Goal: Task Accomplishment & Management: Complete application form

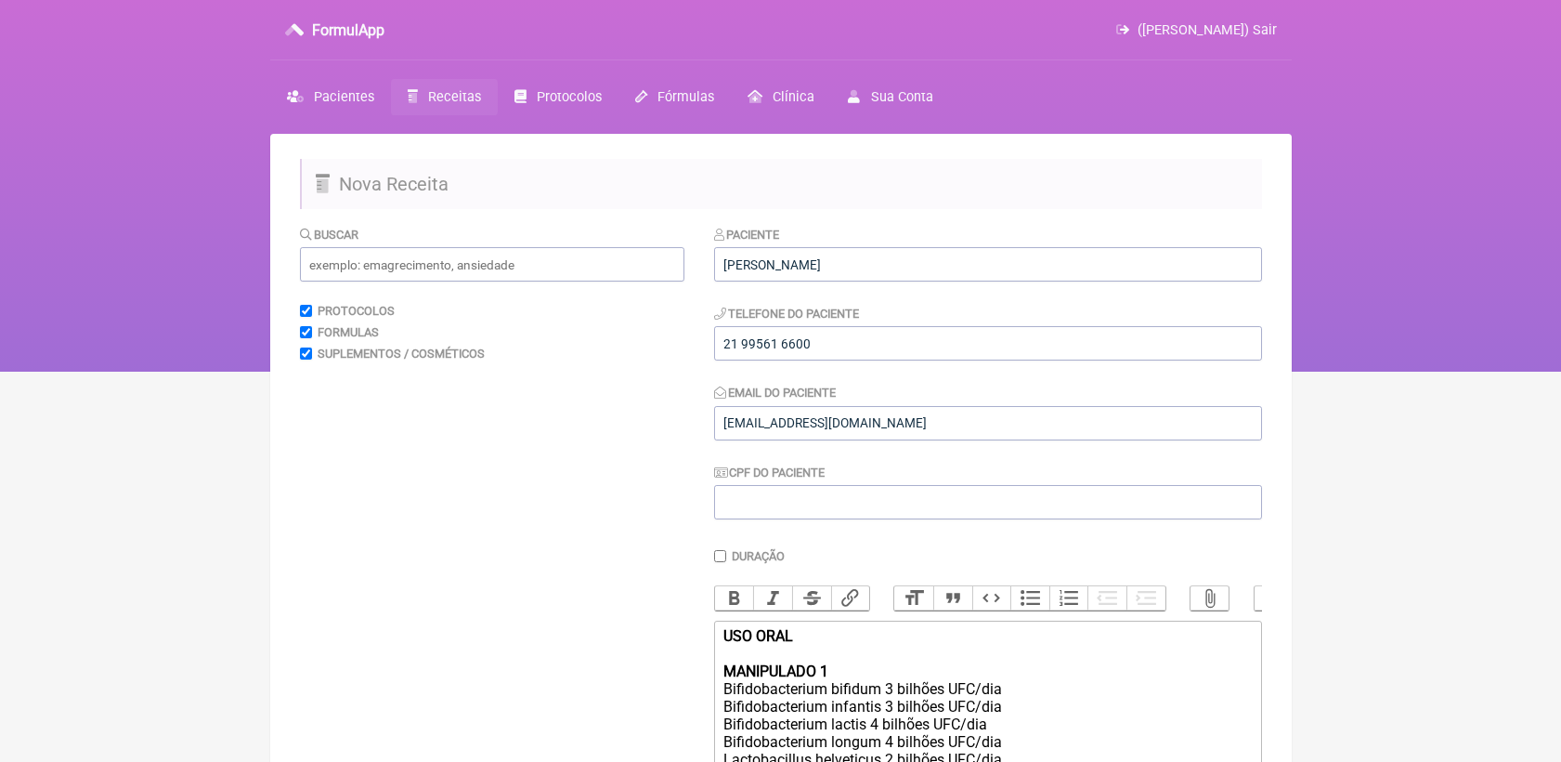
scroll to position [441, 0]
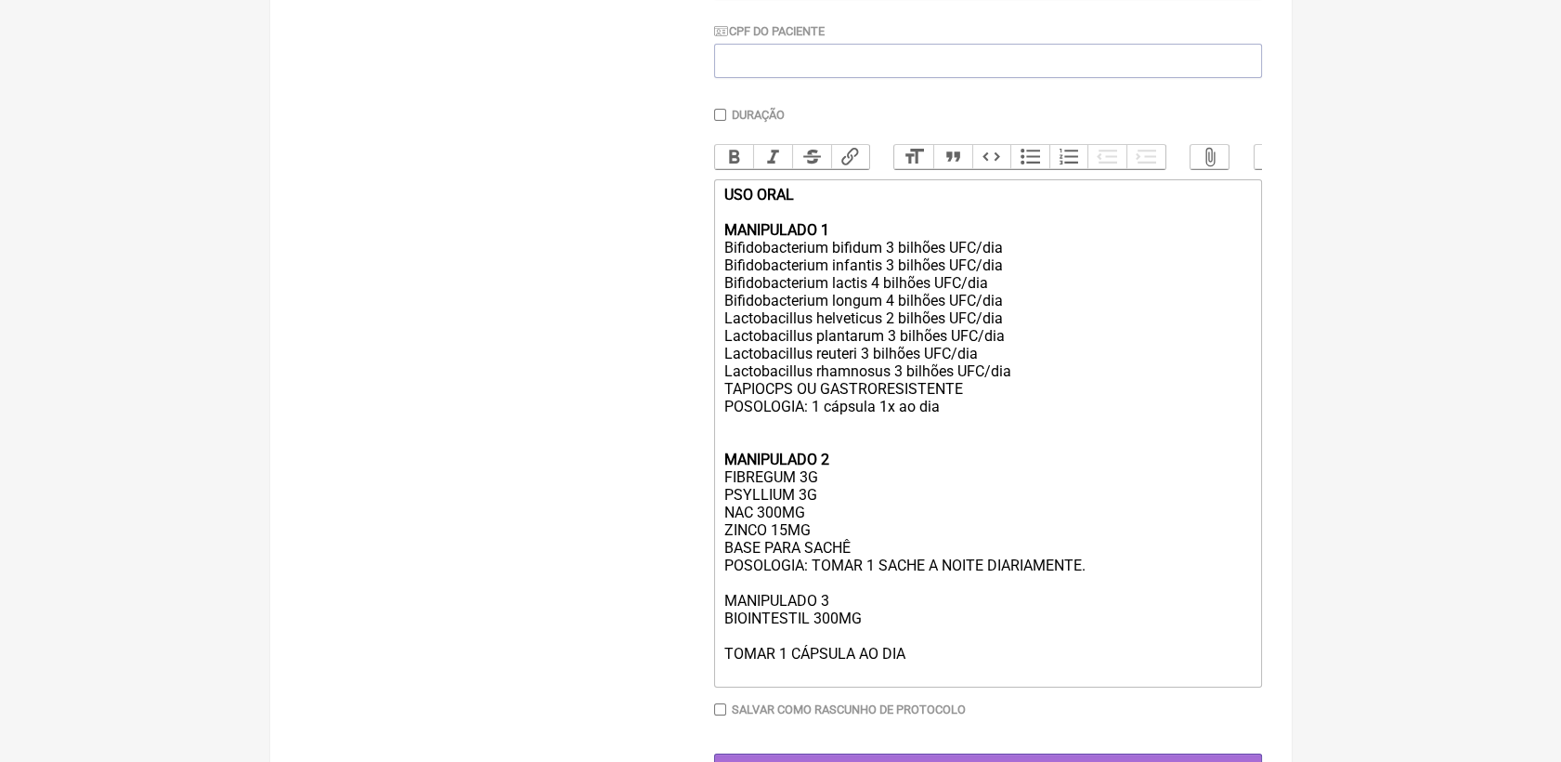
click at [806, 659] on div "USO ORAL MANIPULADO 1 Bifidobacterium bifidum 3 bilhões UFC/dia Bifidobacterium…" at bounding box center [988, 433] width 528 height 494
click at [805, 667] on div "USO ORAL MANIPULADO 1 Bifidobacterium bifidum 3 bilhões UFC/dia Bifidobacterium…" at bounding box center [988, 433] width 528 height 494
drag, startPoint x: 724, startPoint y: 417, endPoint x: 968, endPoint y: 419, distance: 243.4
click at [968, 419] on div "USO ORAL MANIPULADO 1 Bifidobacterium bifidum 3 bilhões UFC/dia Bifidobacterium…" at bounding box center [988, 433] width 528 height 494
copy div "TAPIOCPS OU GASTRORESISTENTE"
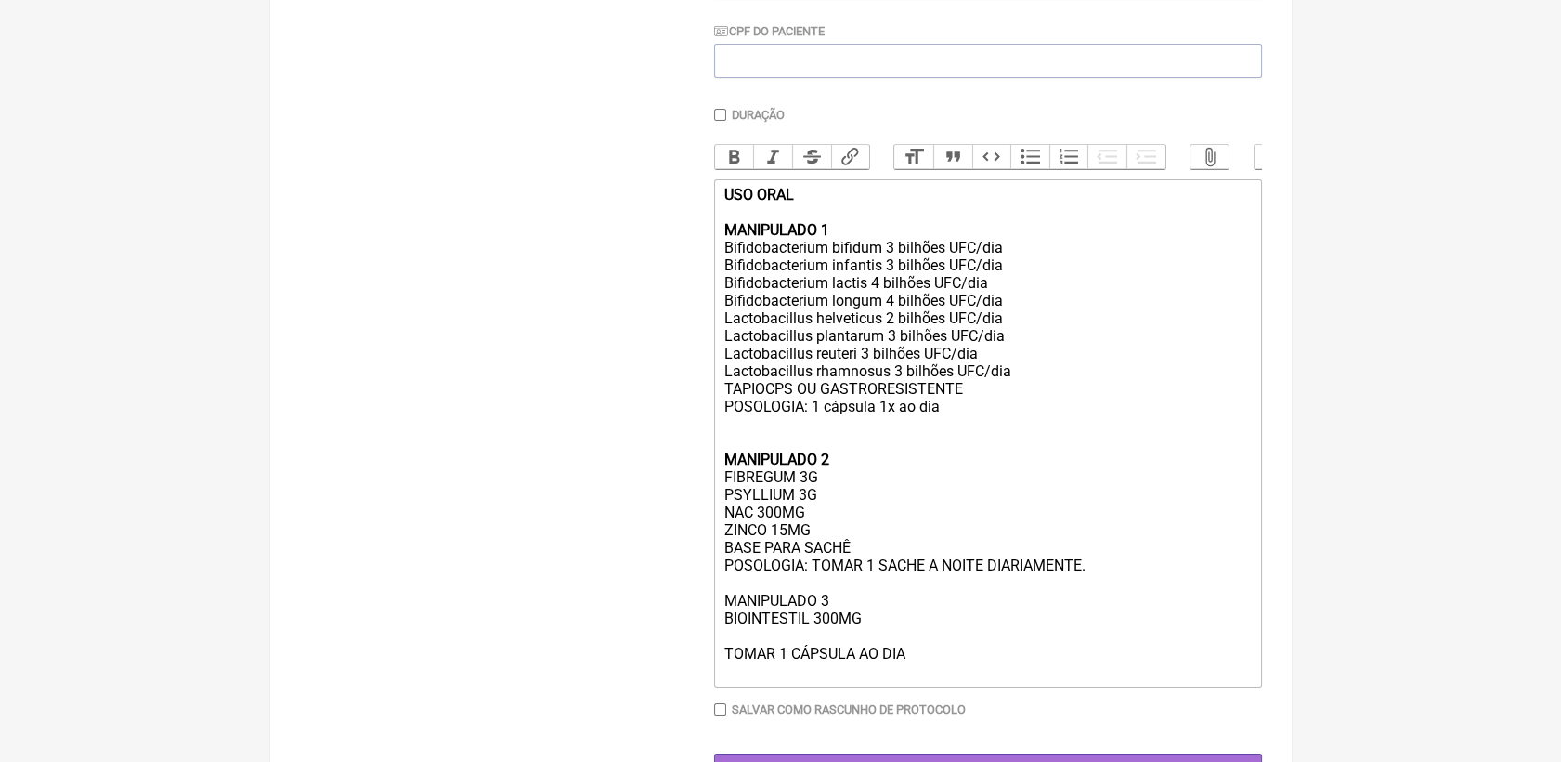
click at [788, 671] on div "USO ORAL MANIPULADO 1 Bifidobacterium bifidum 3 bilhões UFC/dia Bifidobacterium…" at bounding box center [988, 433] width 528 height 494
paste trix-editor "TAPIOCPS OU GASTRORESISTENTE"
click at [926, 680] on div "USO ORAL MANIPULADO 1 Bifidobacterium bifidum 3 bilhões UFC/dia Bifidobacterium…" at bounding box center [988, 433] width 528 height 494
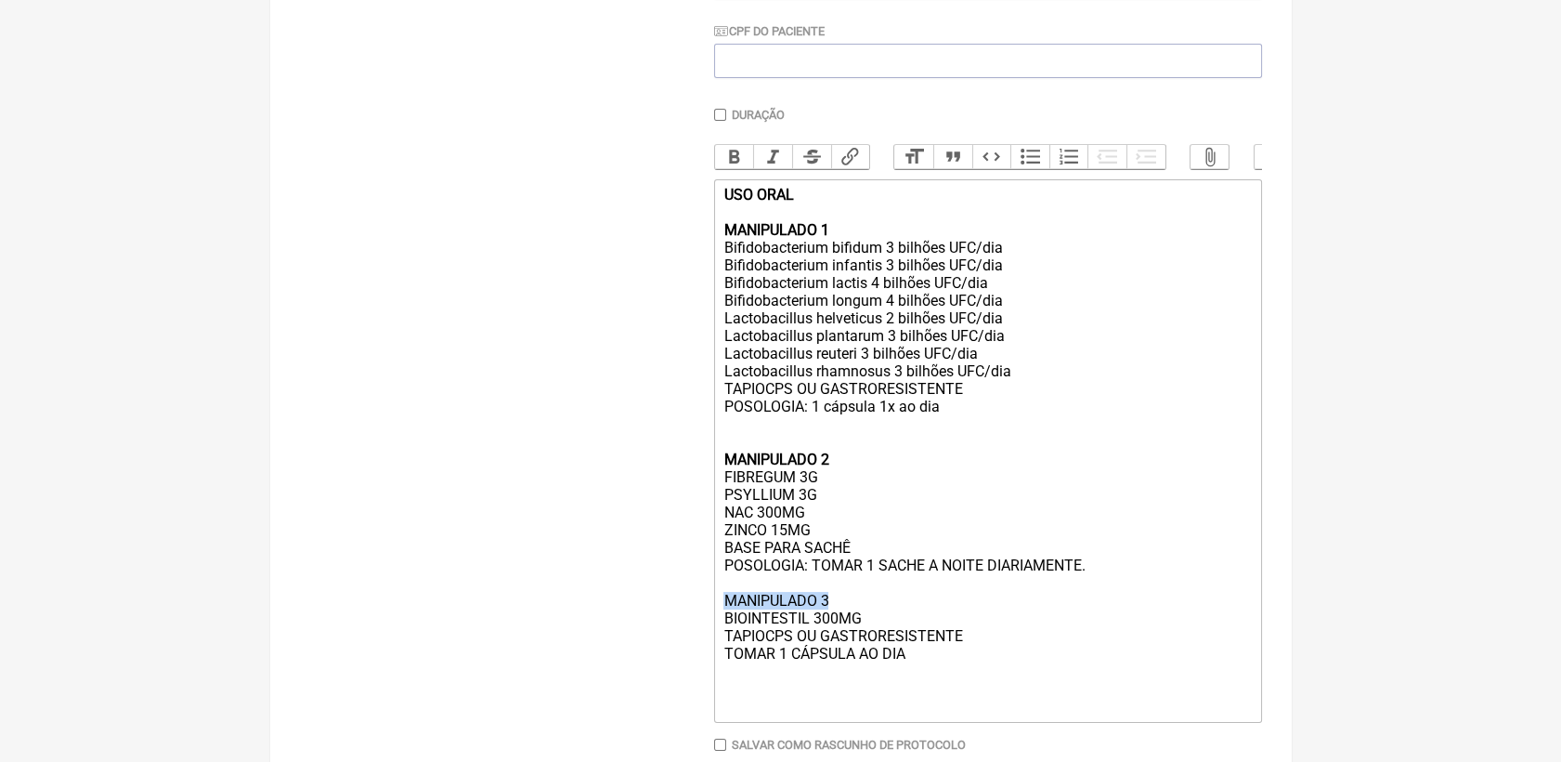
drag, startPoint x: 719, startPoint y: 634, endPoint x: 840, endPoint y: 633, distance: 120.8
click at [840, 633] on trix-editor "USO ORAL MANIPULADO 1 Bifidobacterium bifidum 3 bilhões UFC/dia Bifidobacterium…" at bounding box center [988, 450] width 548 height 543
click at [737, 169] on button "Bold" at bounding box center [734, 157] width 39 height 24
click at [868, 573] on div "USO ORAL MANIPULADO 1 Bifidobacterium bifidum 3 bilhões UFC/dia Bifidobacterium…" at bounding box center [988, 450] width 528 height 529
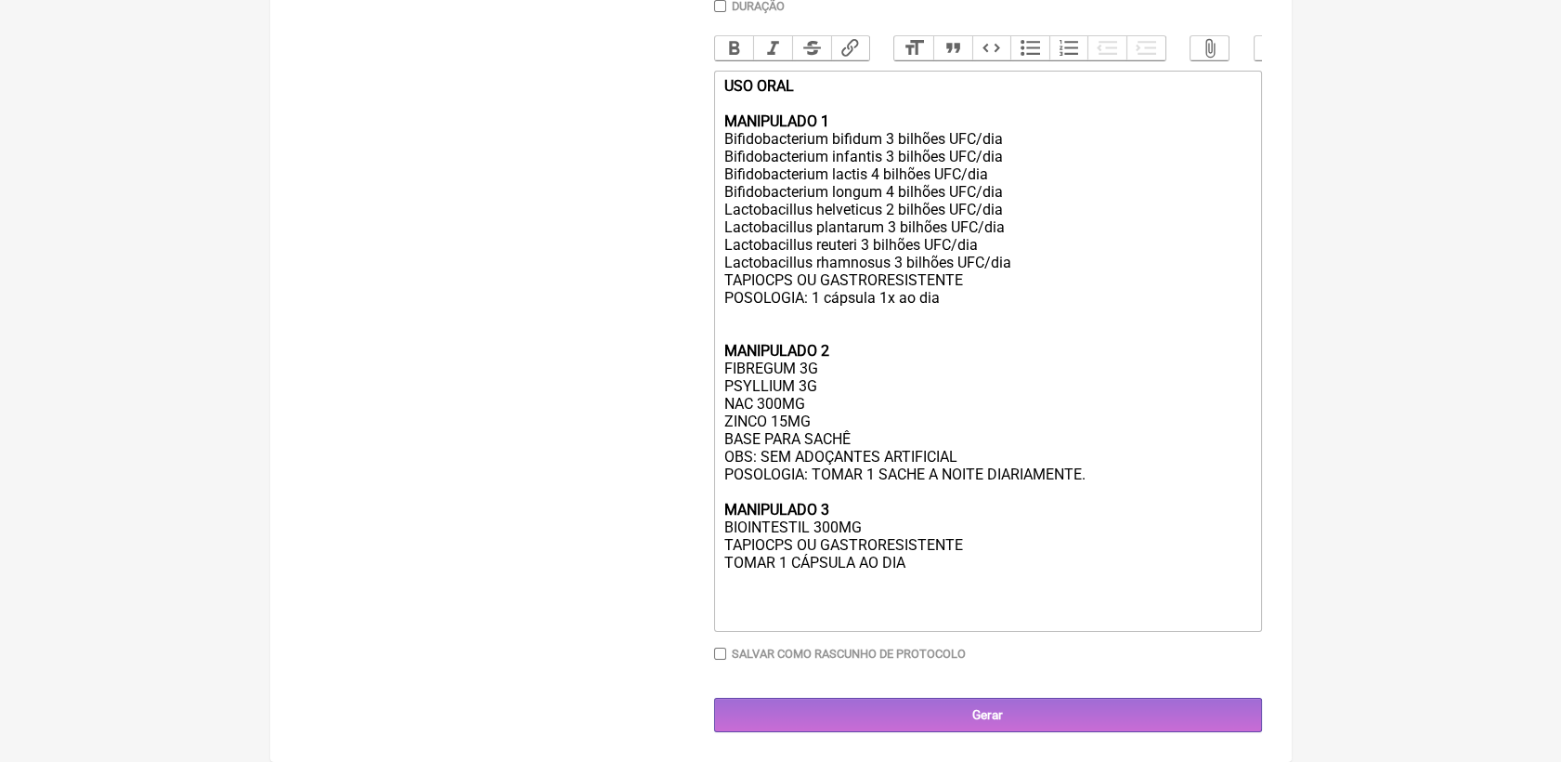
scroll to position [587, 0]
click at [981, 585] on div "USO ORAL MANIPULADO 1 Bifidobacterium bifidum 3 bilhões UFC/dia Bifidobacterium…" at bounding box center [988, 350] width 528 height 547
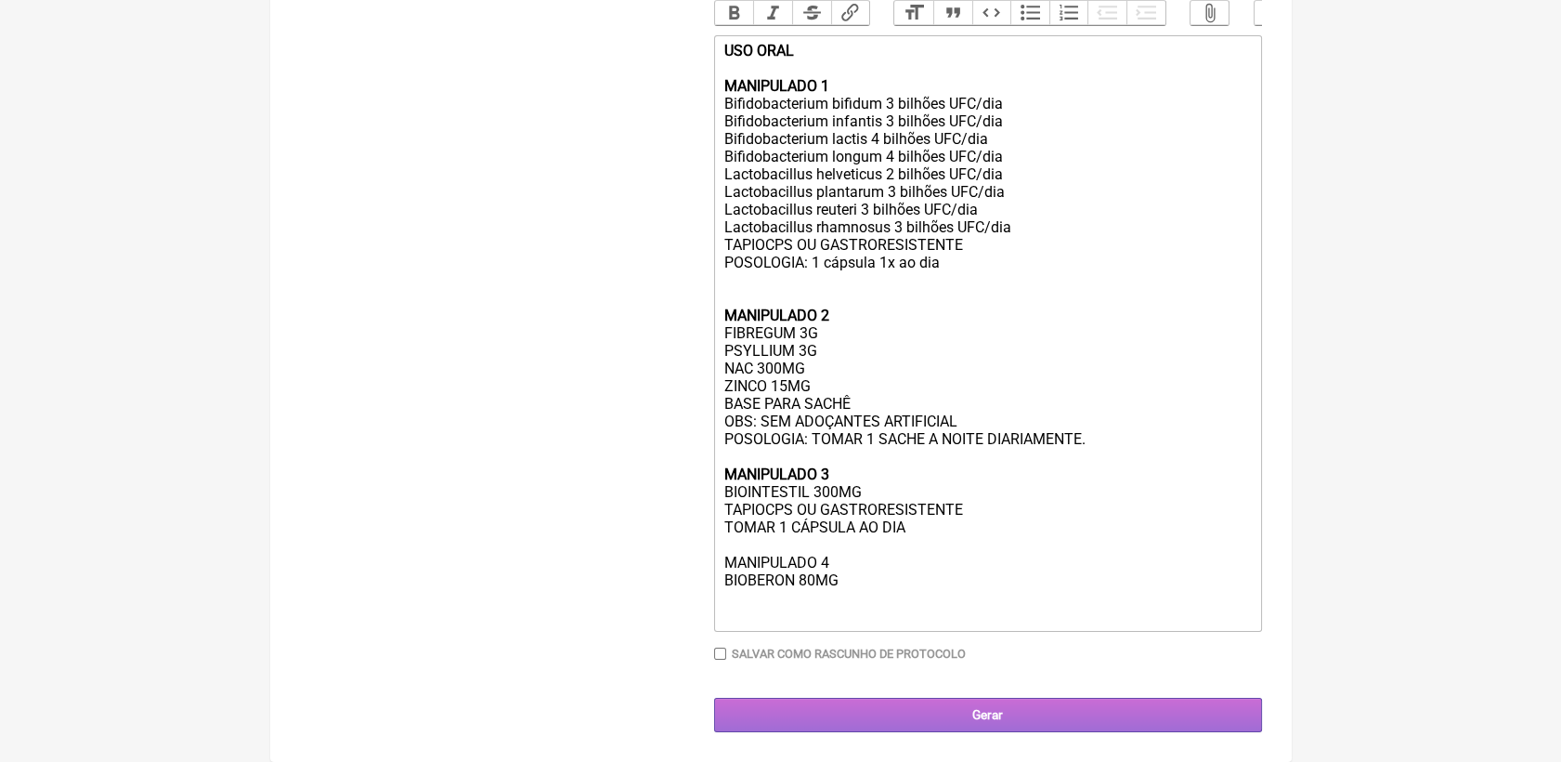
type trix-editor "<div><strong>USO ORAL <br><br>MANIPULADO 1</strong><br>Bifidobacterium bifidum …"
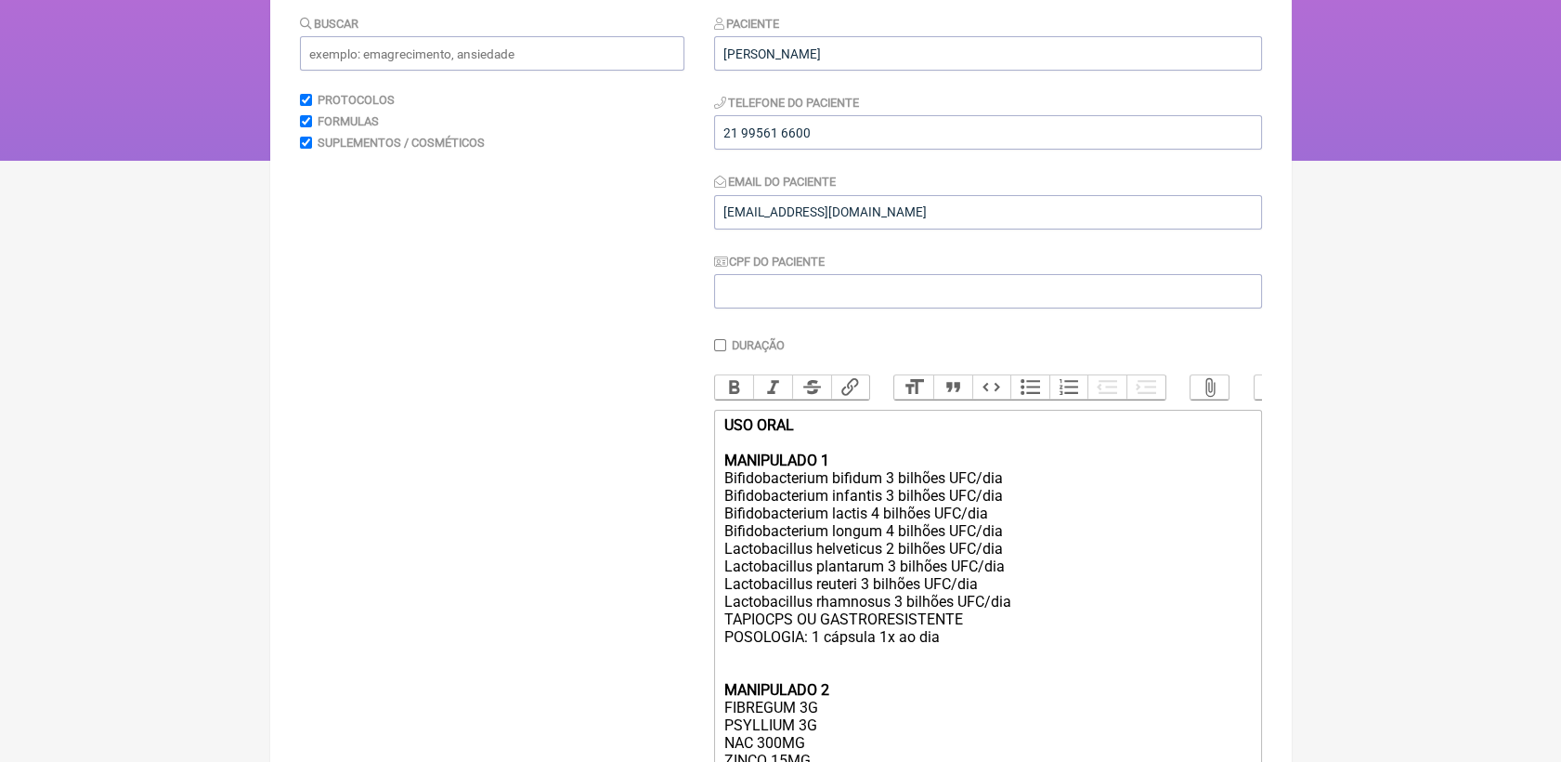
scroll to position [102, 0]
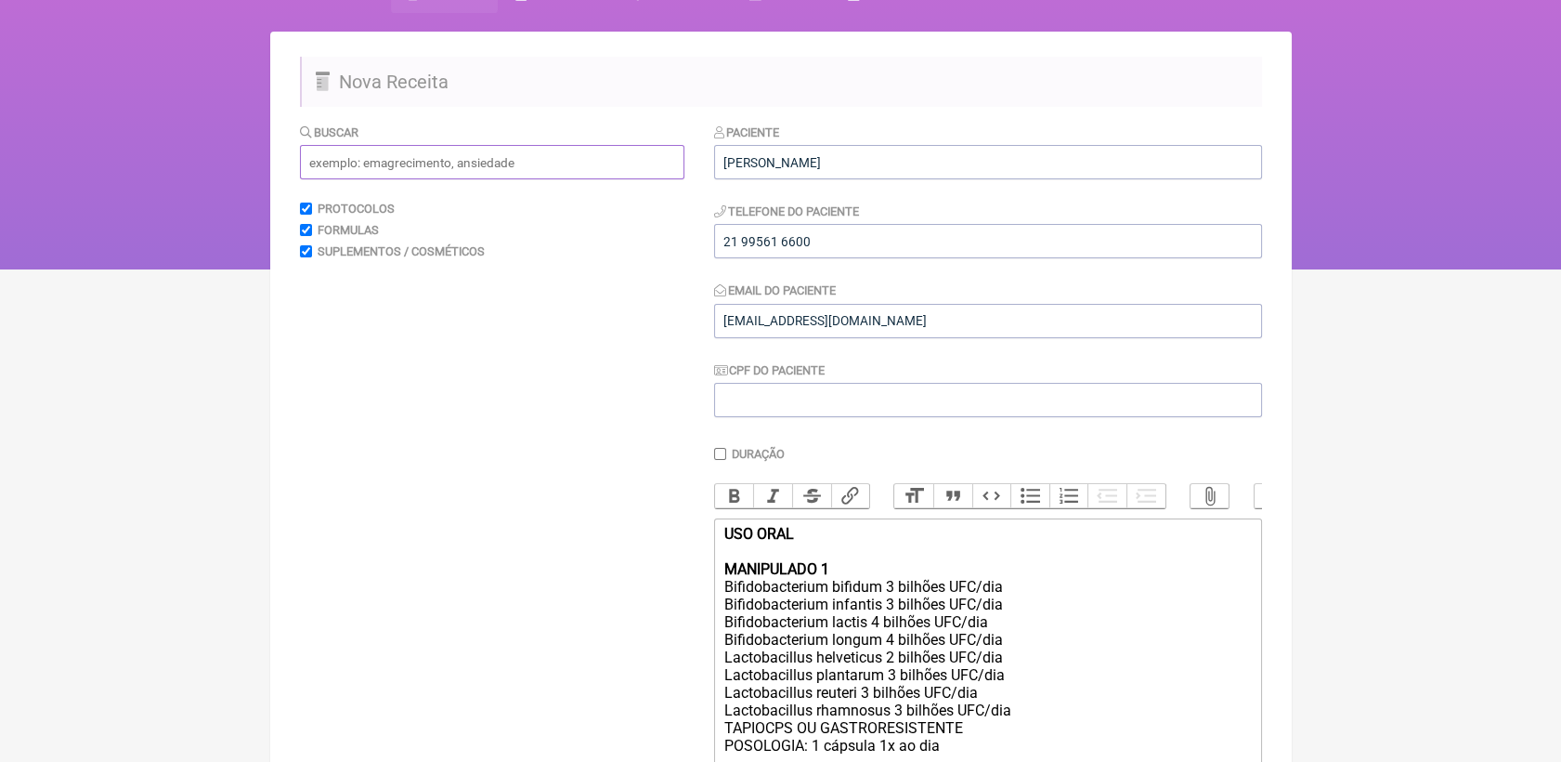
click at [514, 166] on input "text" at bounding box center [492, 162] width 385 height 34
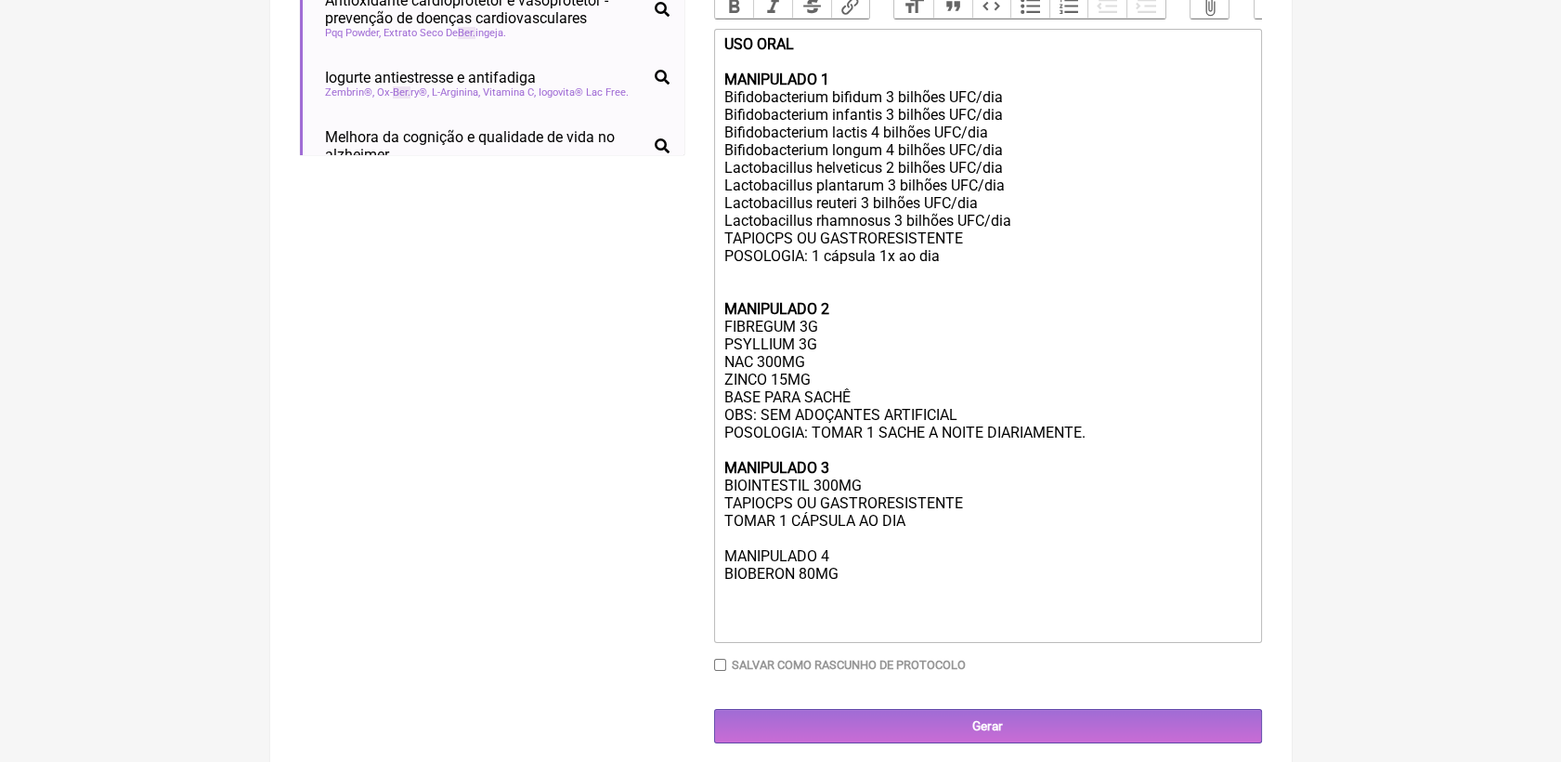
scroll to position [641, 0]
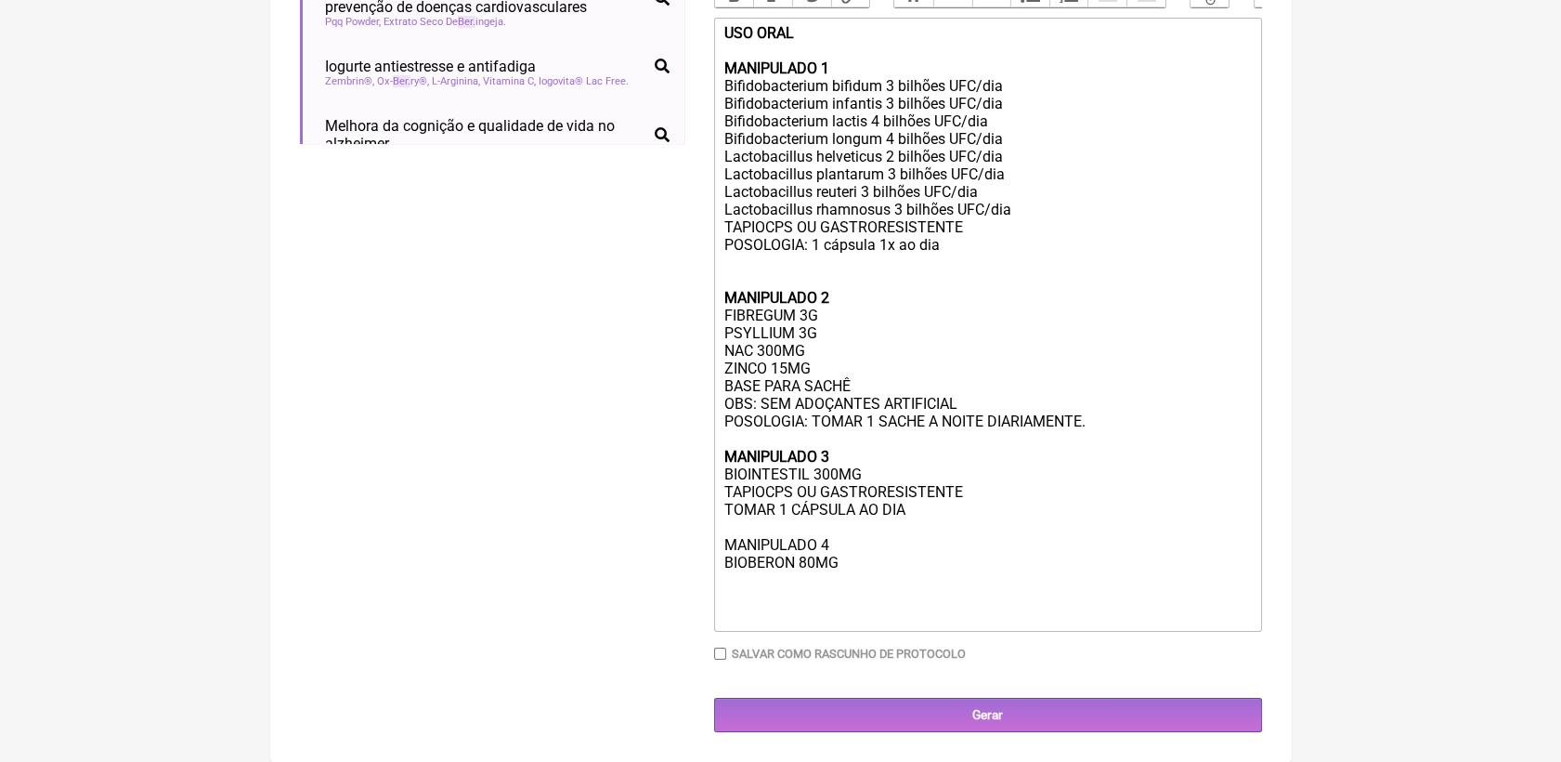
type input "BER"
drag, startPoint x: 840, startPoint y: 565, endPoint x: 718, endPoint y: 542, distance: 123.7
click at [718, 542] on trix-editor "USO ORAL MANIPULADO 1 Bifidobacterium bifidum 3 bilhões UFC/dia Bifidobacterium…" at bounding box center [988, 325] width 548 height 614
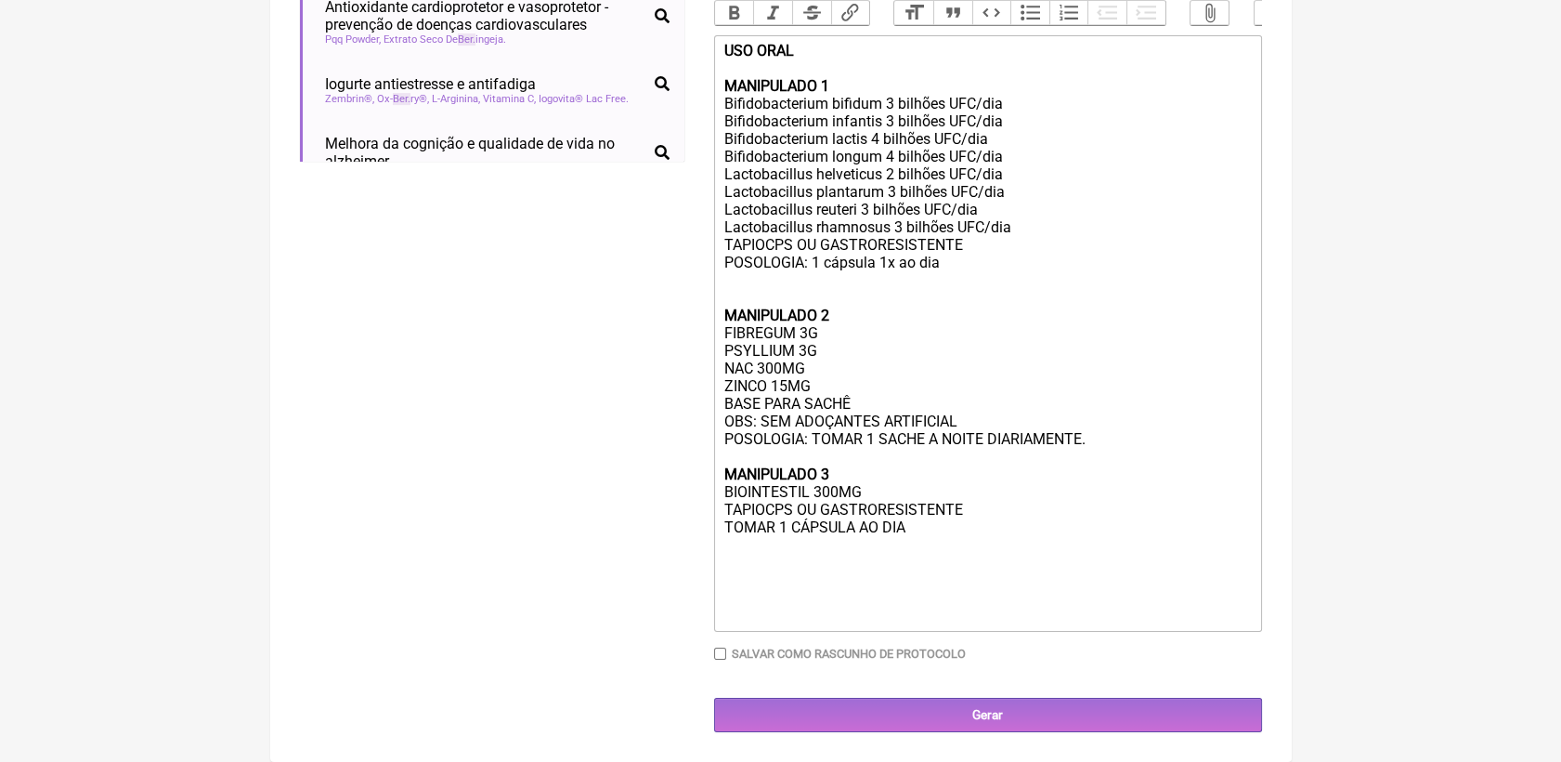
click at [833, 377] on div "USO ORAL MANIPULADO 1 Bifidobacterium bifidum 3 bilhões UFC/dia Bifidobacterium…" at bounding box center [988, 333] width 528 height 582
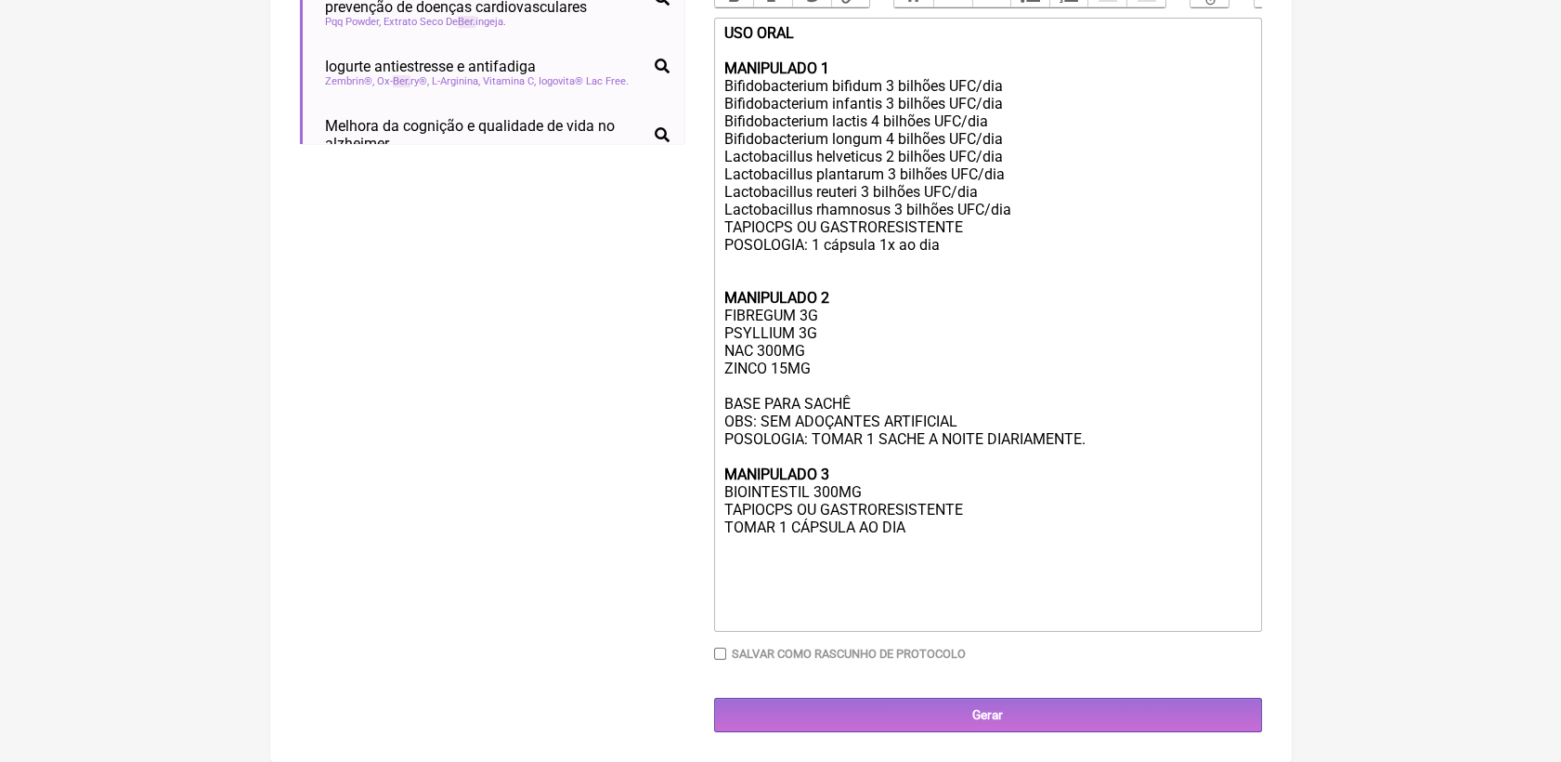
scroll to position [641, 0]
click at [935, 547] on div "USO ORAL MANIPULADO 1 Bifidobacterium bifidum 3 bilhões UFC/dia Bifidobacterium…" at bounding box center [988, 324] width 528 height 600
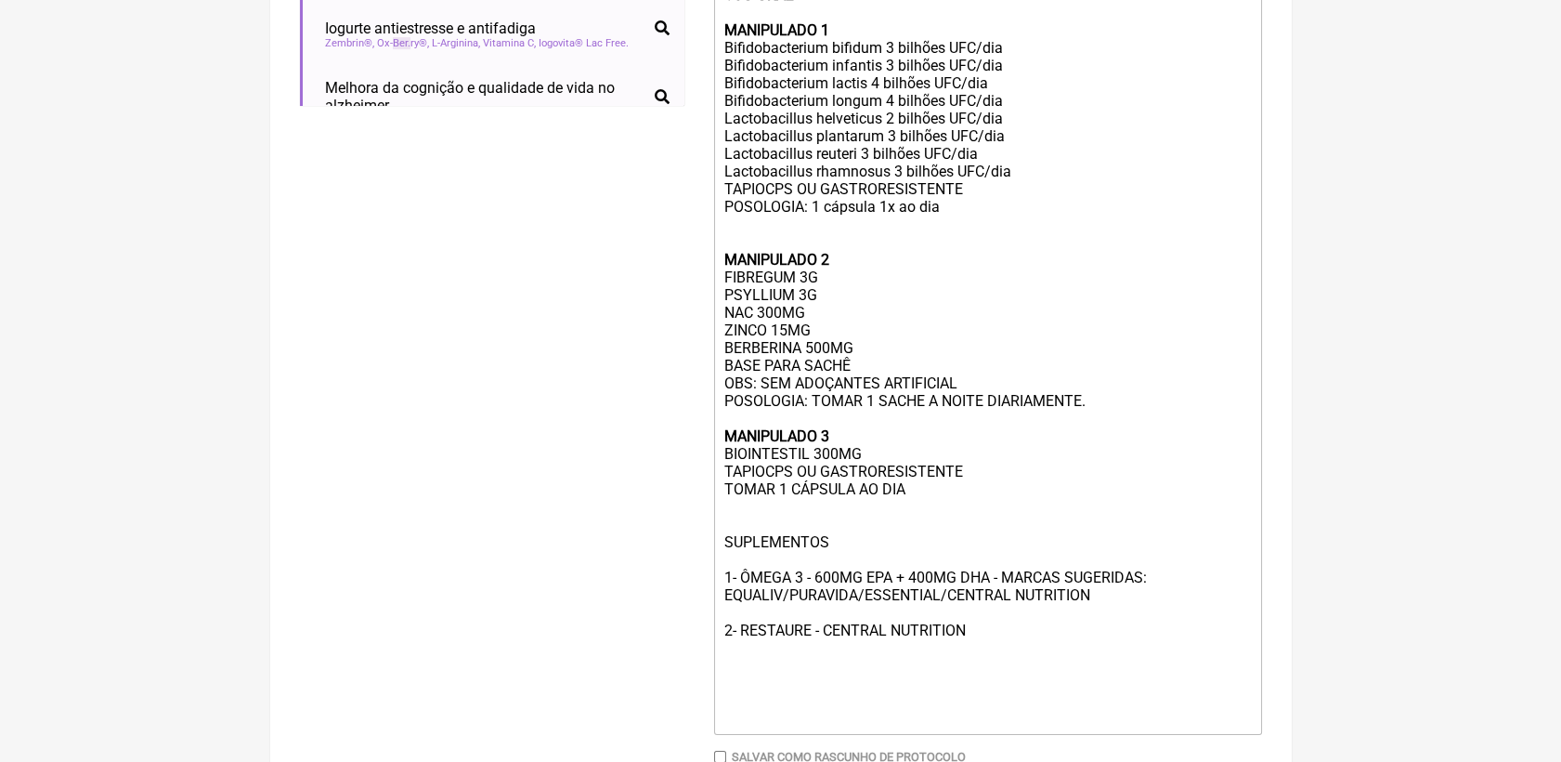
click at [1142, 637] on div "USO ORAL MANIPULADO 1 Bifidobacterium bifidum 3 bilhões UFC/dia Bifidobacterium…" at bounding box center [988, 356] width 528 height 741
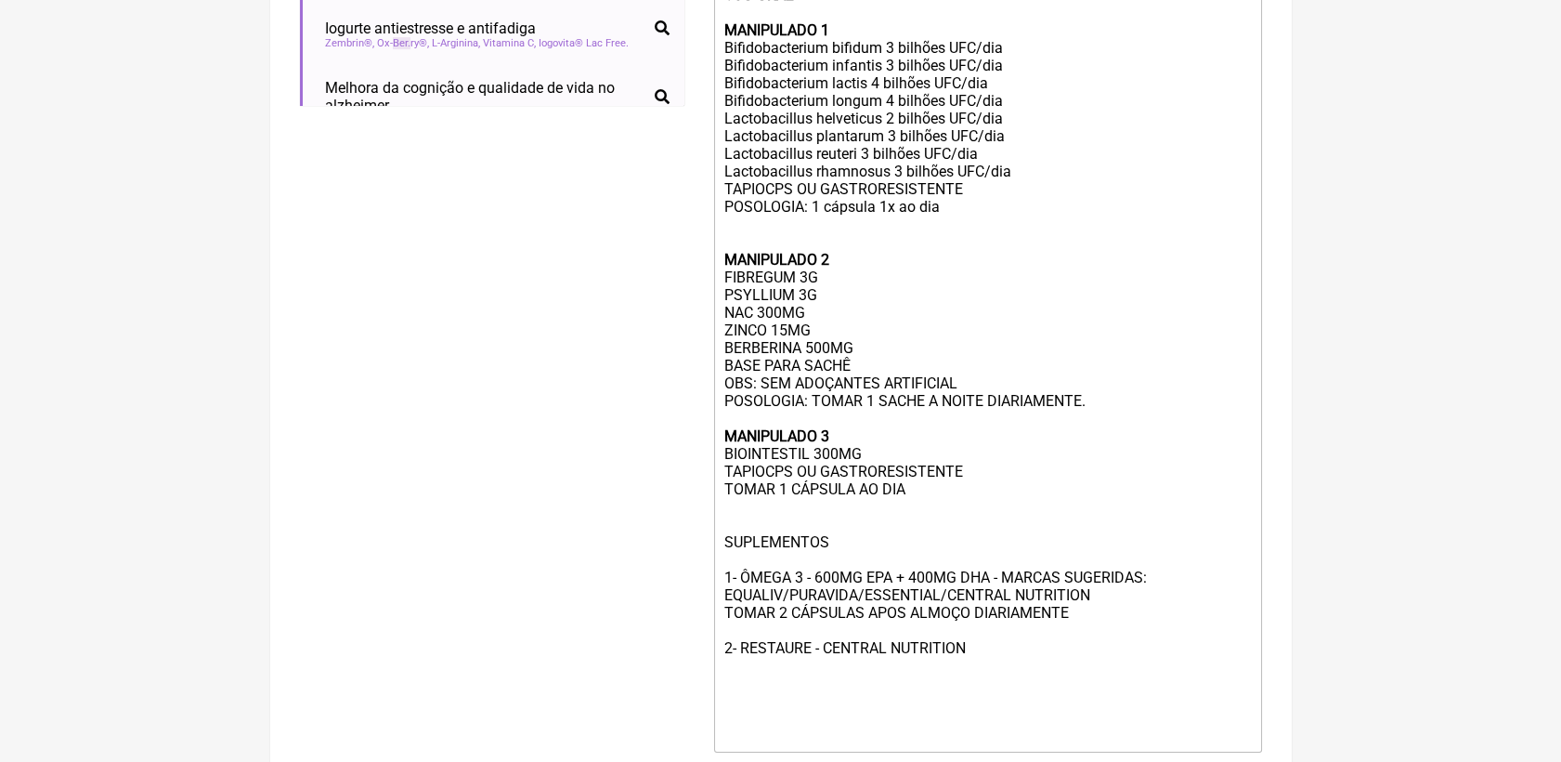
click at [920, 704] on div "USO ORAL MANIPULADO 1 Bifidobacterium bifidum 3 bilhões UFC/dia Bifidobacterium…" at bounding box center [988, 365] width 528 height 759
type trix-editor "<div><strong>USO ORAL <br><br>MANIPULADO 1</strong><br>Bifidobacterium bifidum …"
drag, startPoint x: 721, startPoint y: 578, endPoint x: 846, endPoint y: 584, distance: 125.6
click at [846, 584] on trix-editor "USO ORAL MANIPULADO 1 Bifidobacterium bifidum 3 bilhões UFC/dia Bifidobacterium…" at bounding box center [988, 366] width 548 height 773
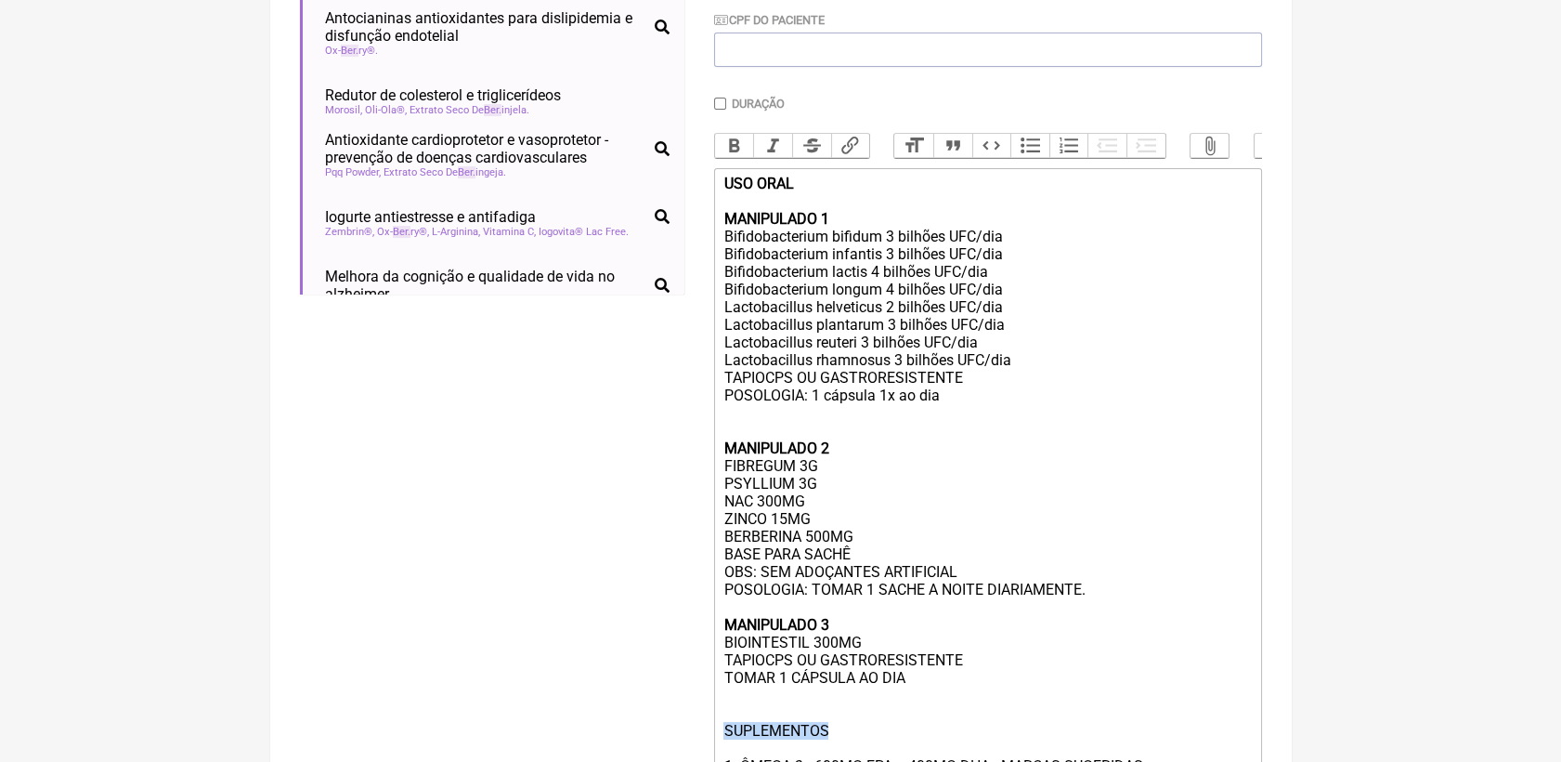
scroll to position [445, 0]
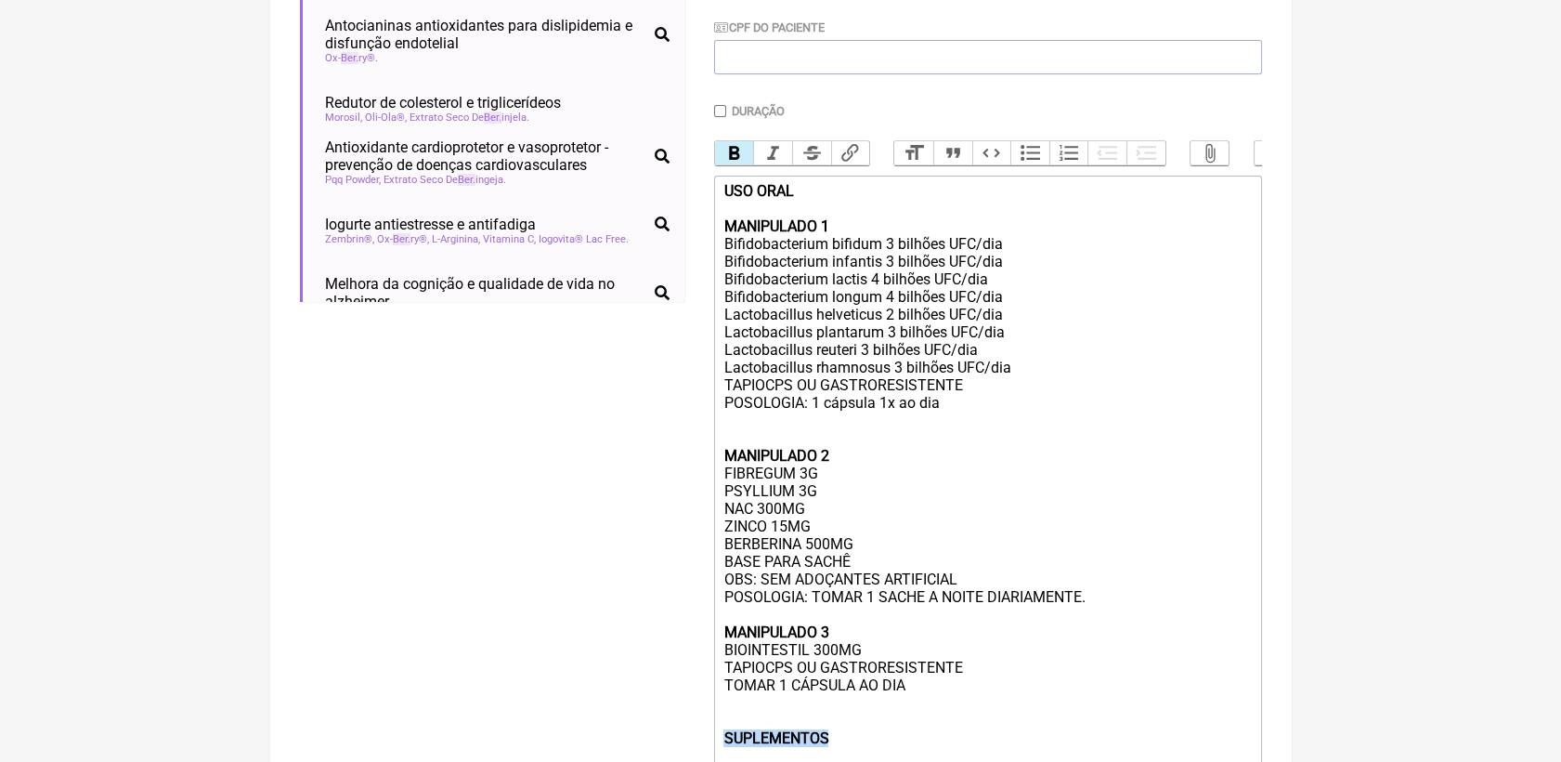
click at [733, 163] on button "Bold" at bounding box center [734, 153] width 39 height 24
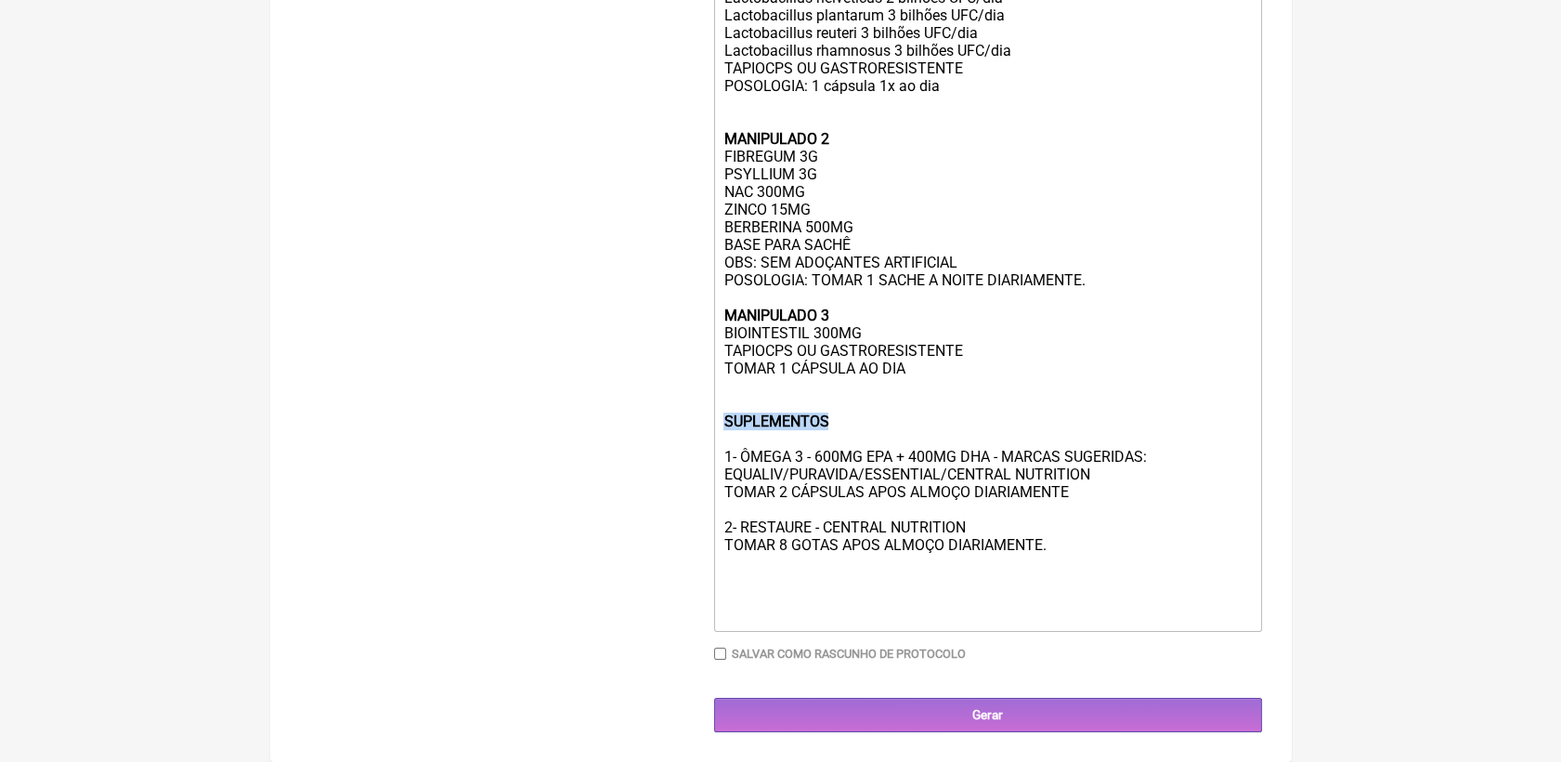
scroll to position [788, 0]
drag, startPoint x: 721, startPoint y: 465, endPoint x: 1125, endPoint y: 491, distance: 404.9
click at [1125, 491] on trix-editor "USO ORAL MANIPULADO 1 Bifidobacterium bifidum 3 bilhões UFC/dia Bifidobacterium…" at bounding box center [988, 245] width 548 height 773
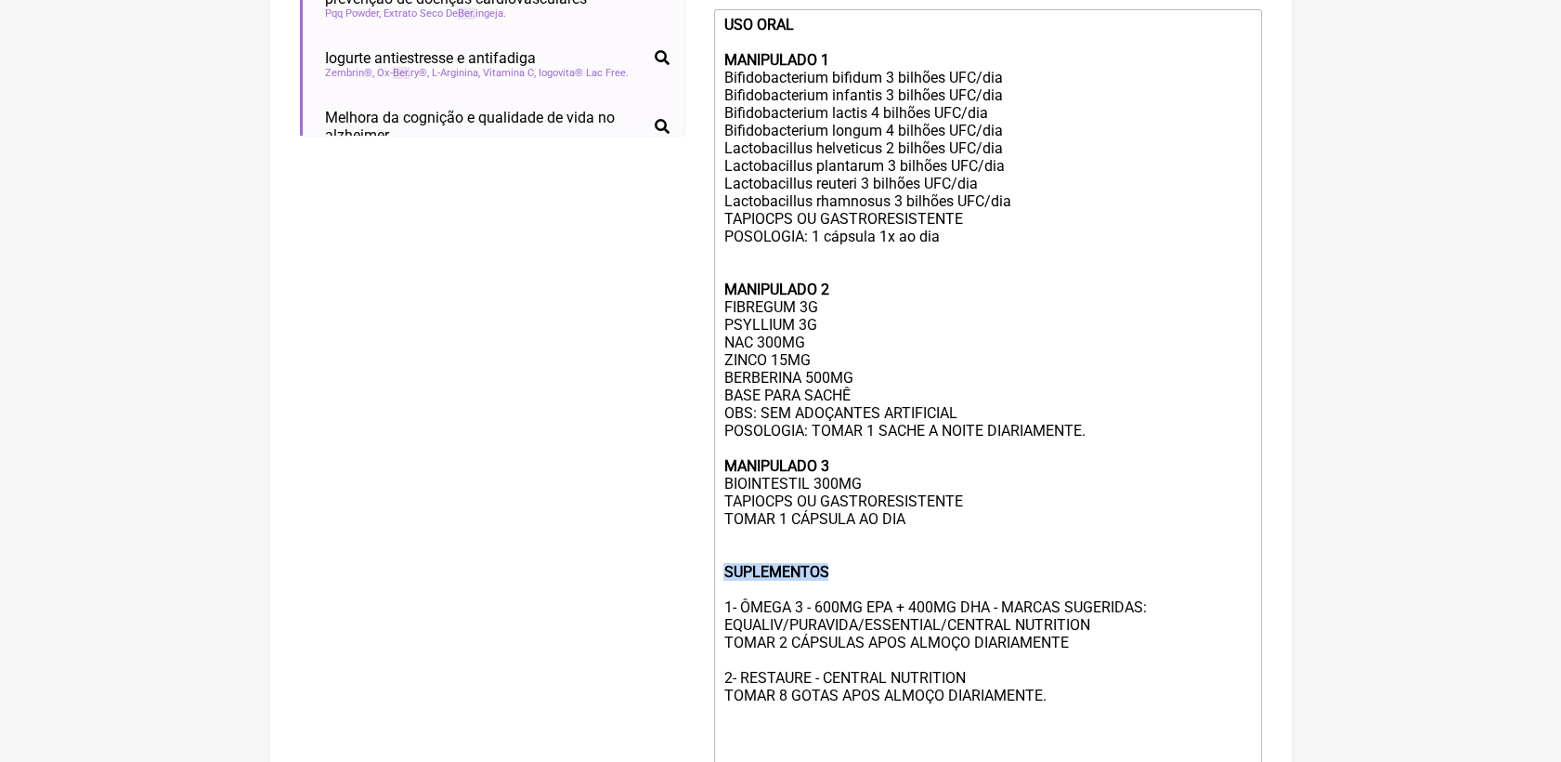
scroll to position [589, 0]
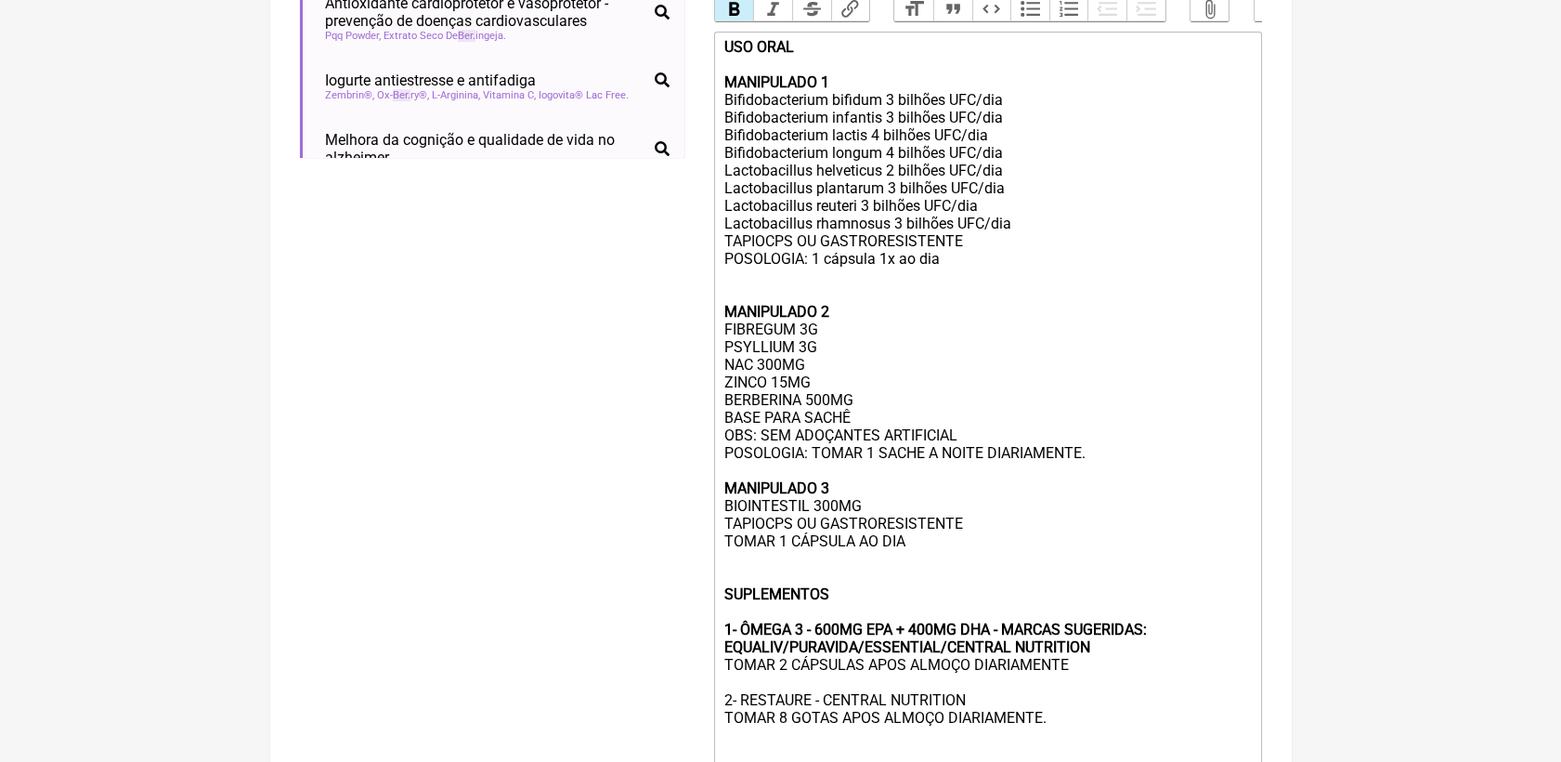
click at [729, 20] on button "Bold" at bounding box center [734, 9] width 39 height 24
drag, startPoint x: 719, startPoint y: 735, endPoint x: 980, endPoint y: 737, distance: 261.0
click at [980, 737] on trix-editor "USO ORAL MANIPULADO 1 Bifidobacterium bifidum 3 bilhões UFC/dia Bifidobacterium…" at bounding box center [988, 418] width 548 height 773
click at [736, 20] on button "Bold" at bounding box center [734, 9] width 39 height 24
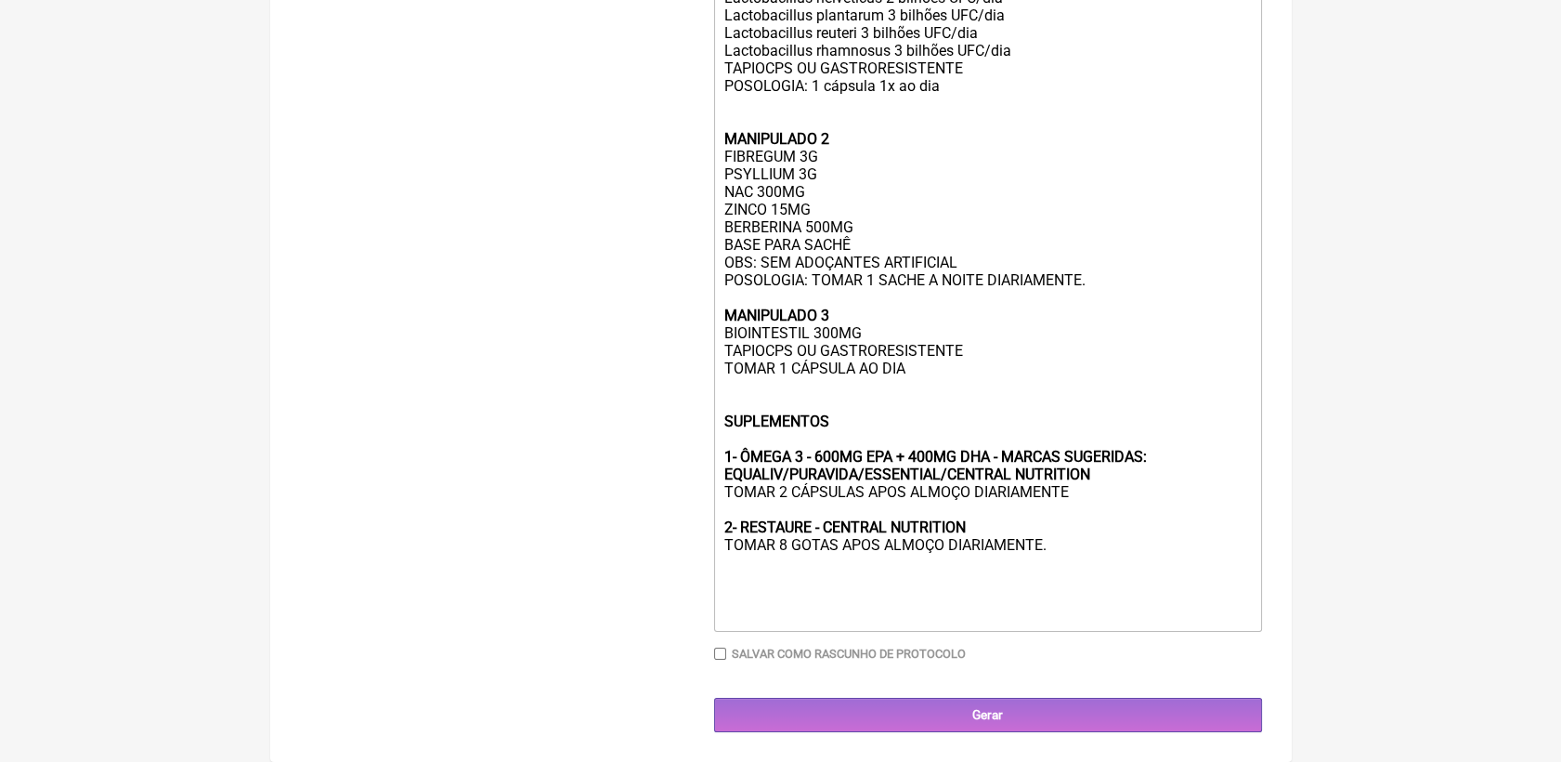
scroll to position [804, 0]
click at [1173, 577] on div "USO ORAL MANIPULADO 1 Bifidobacterium bifidum 3 bilhões UFC/dia Bifidobacterium…" at bounding box center [988, 244] width 528 height 759
click at [965, 715] on input "Gerar" at bounding box center [988, 715] width 548 height 34
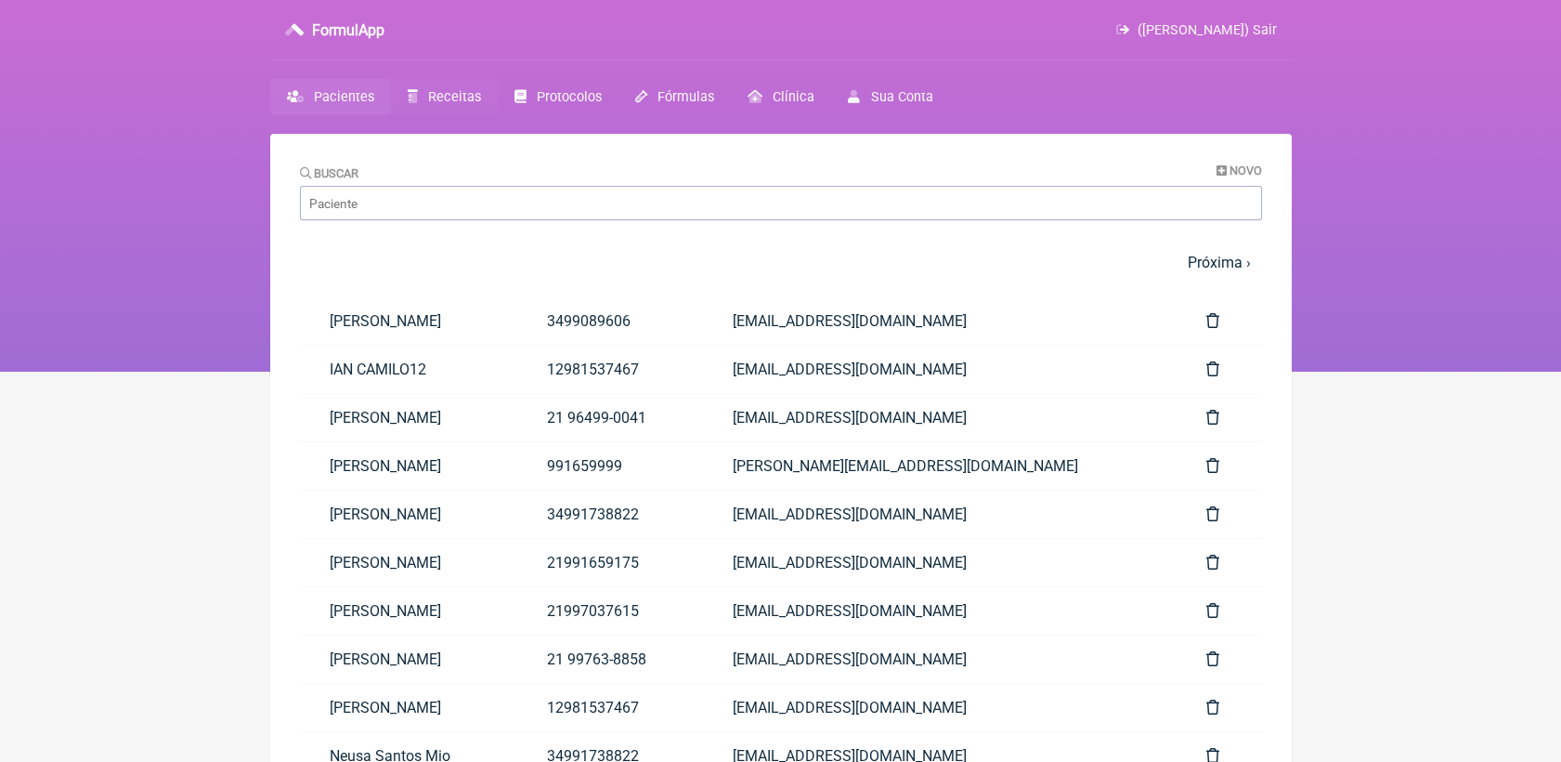
click at [447, 97] on span "Receitas" at bounding box center [454, 97] width 53 height 16
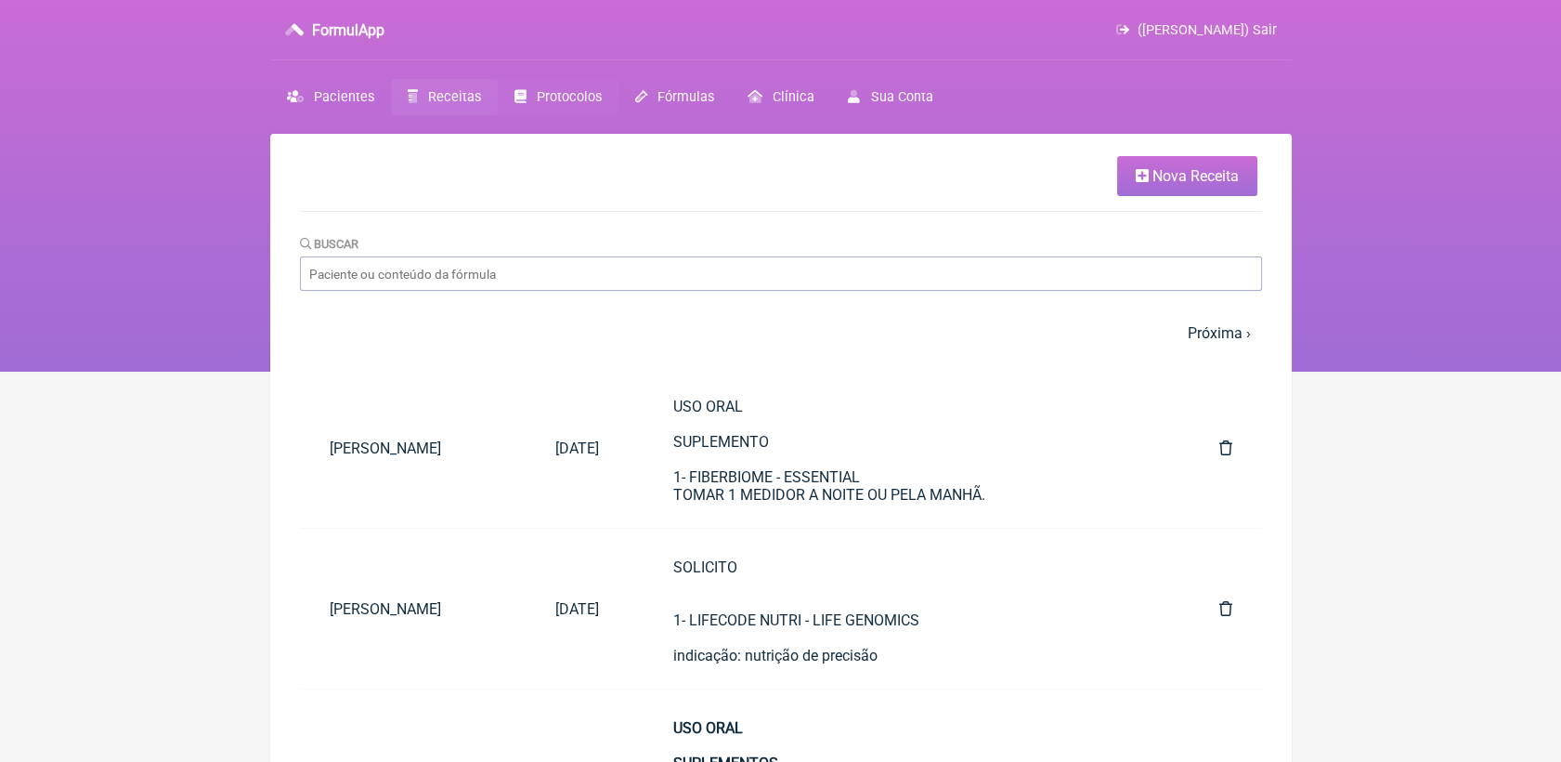
click at [570, 93] on span "Protocolos" at bounding box center [569, 97] width 65 height 16
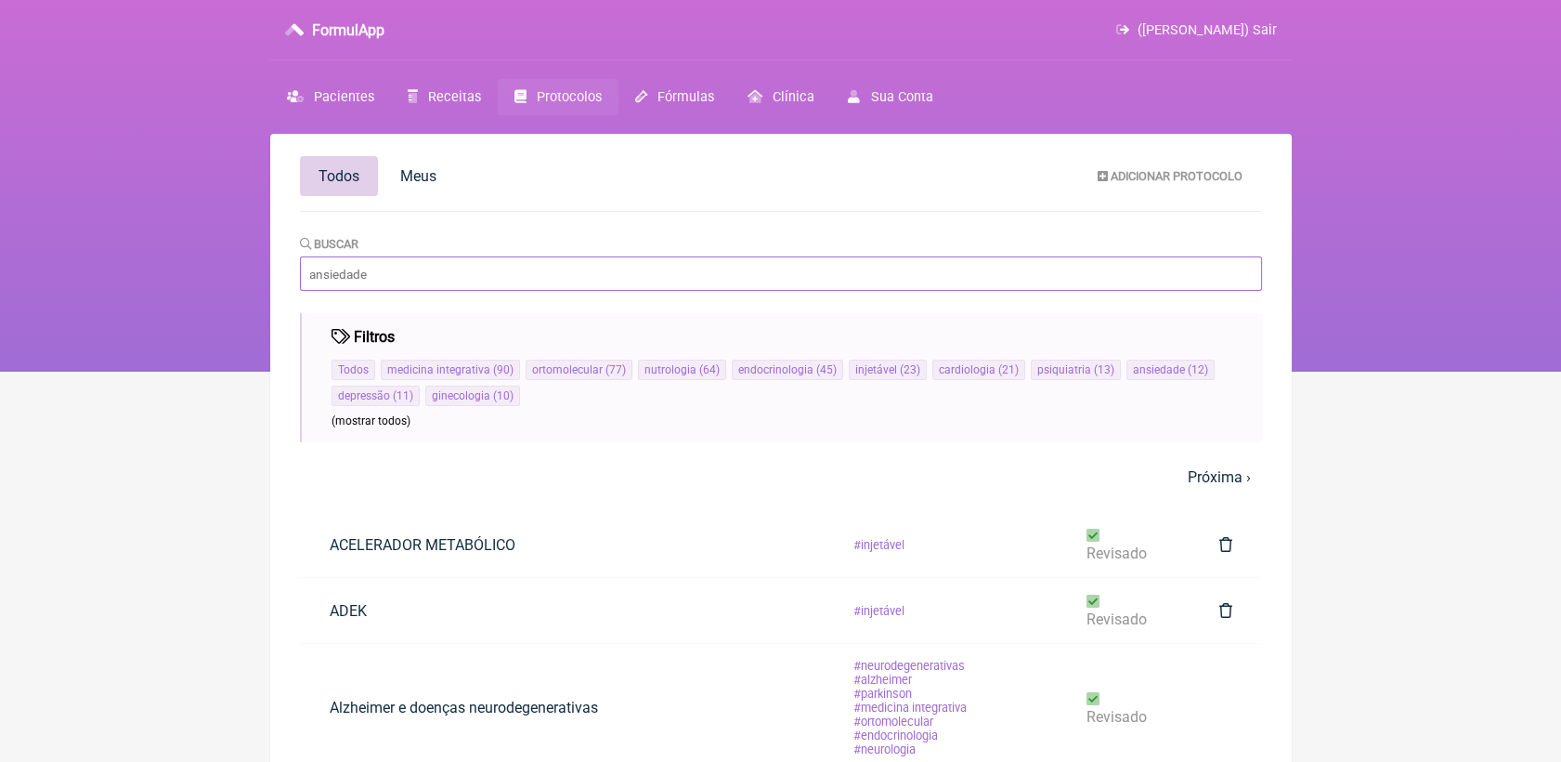
click at [822, 282] on input "Buscar" at bounding box center [781, 273] width 962 height 34
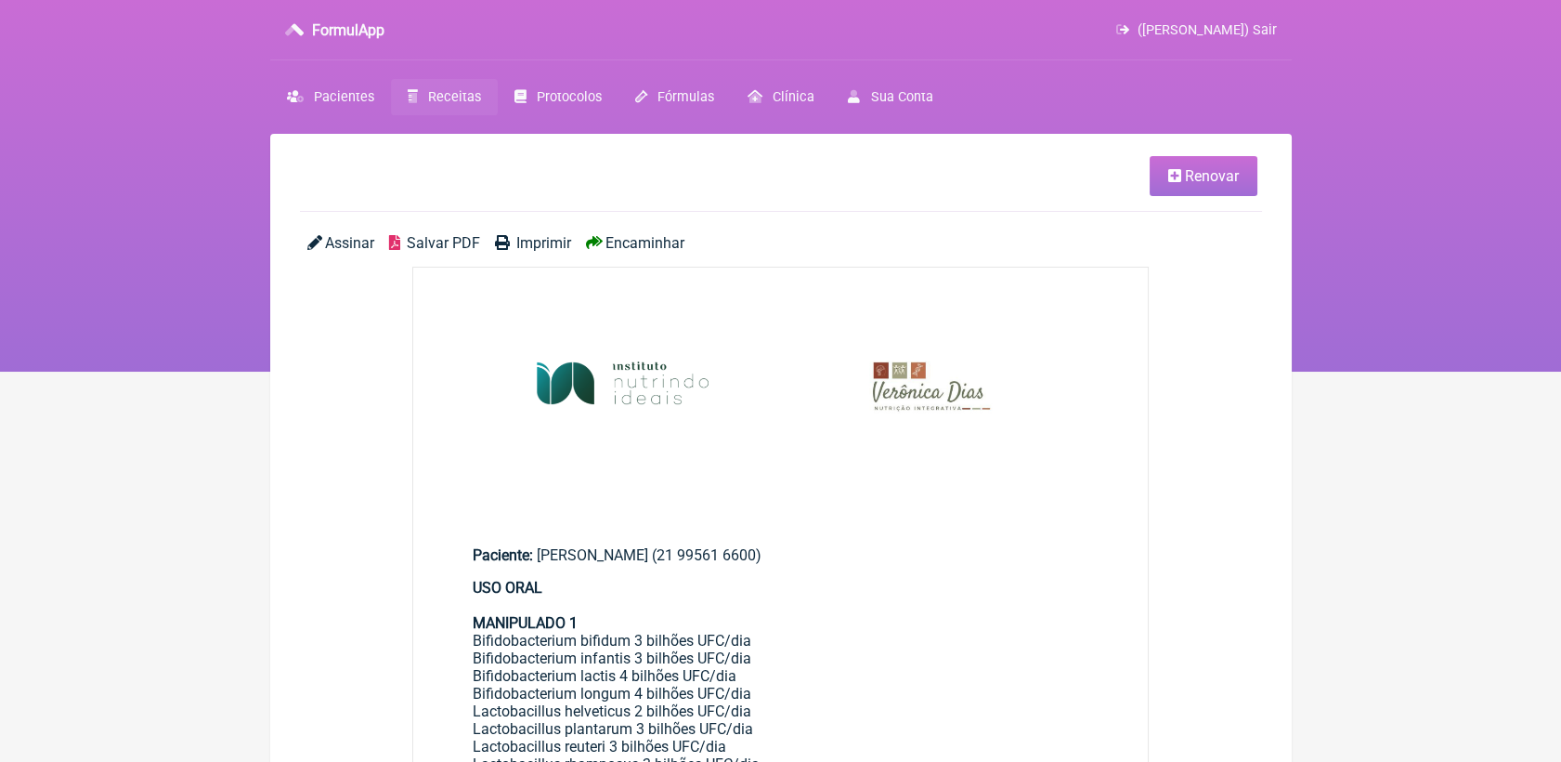
click at [435, 251] on span "Salvar PDF" at bounding box center [443, 243] width 73 height 18
click at [457, 98] on span "Receitas" at bounding box center [454, 97] width 53 height 16
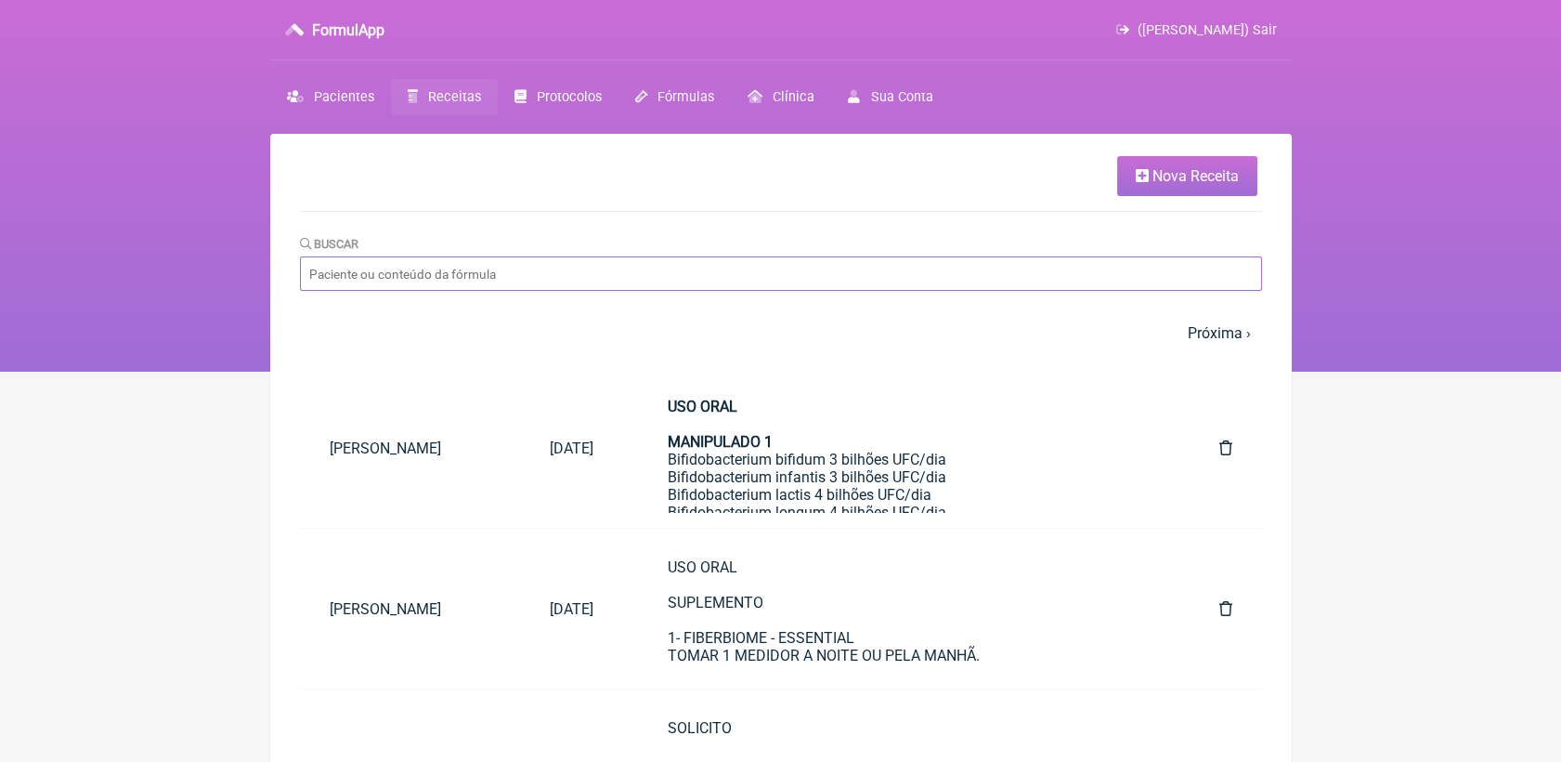
click at [565, 268] on input "Buscar" at bounding box center [781, 273] width 962 height 34
type input "ALESSANDRA CONHASCA"
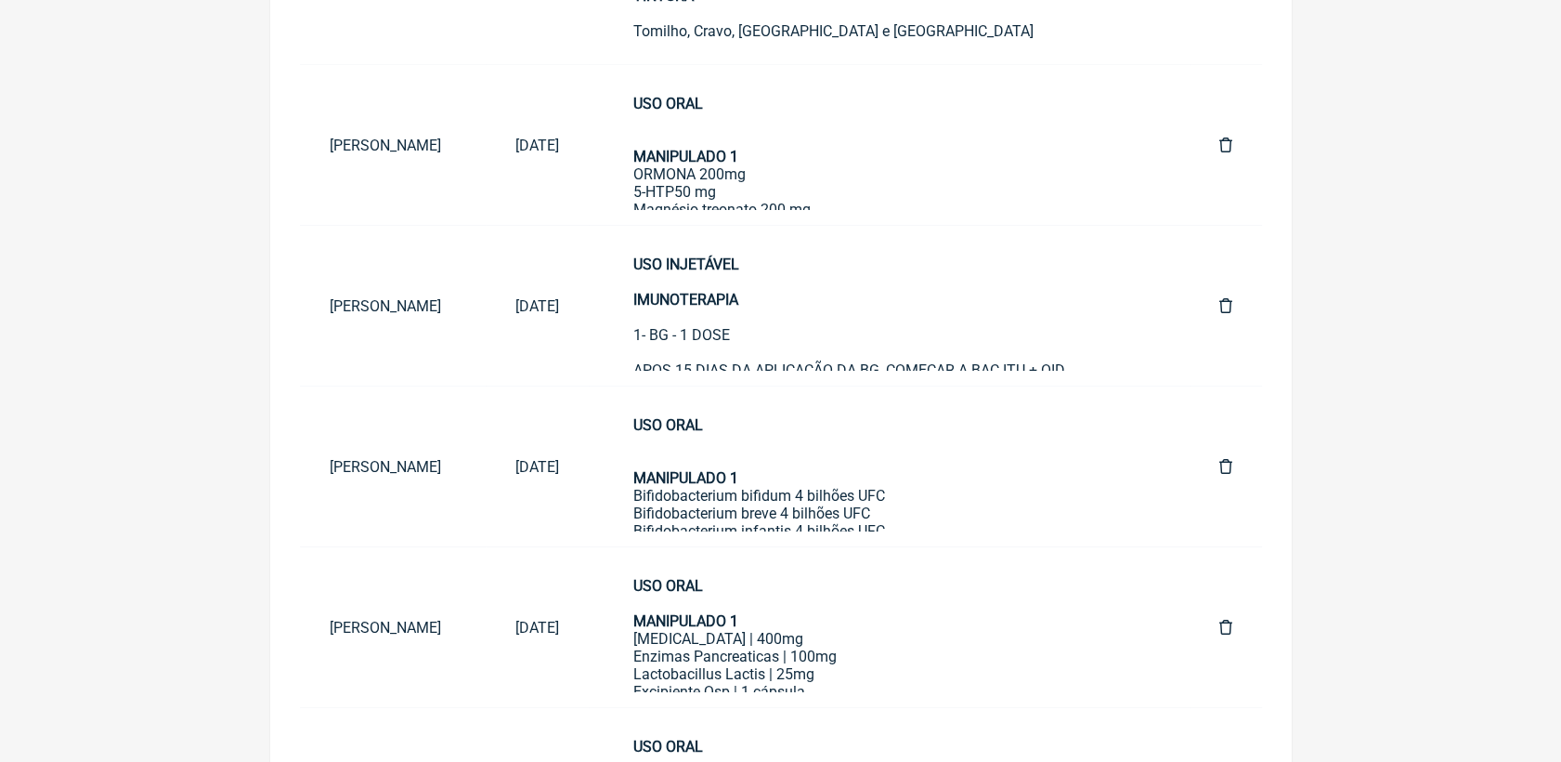
scroll to position [601, 0]
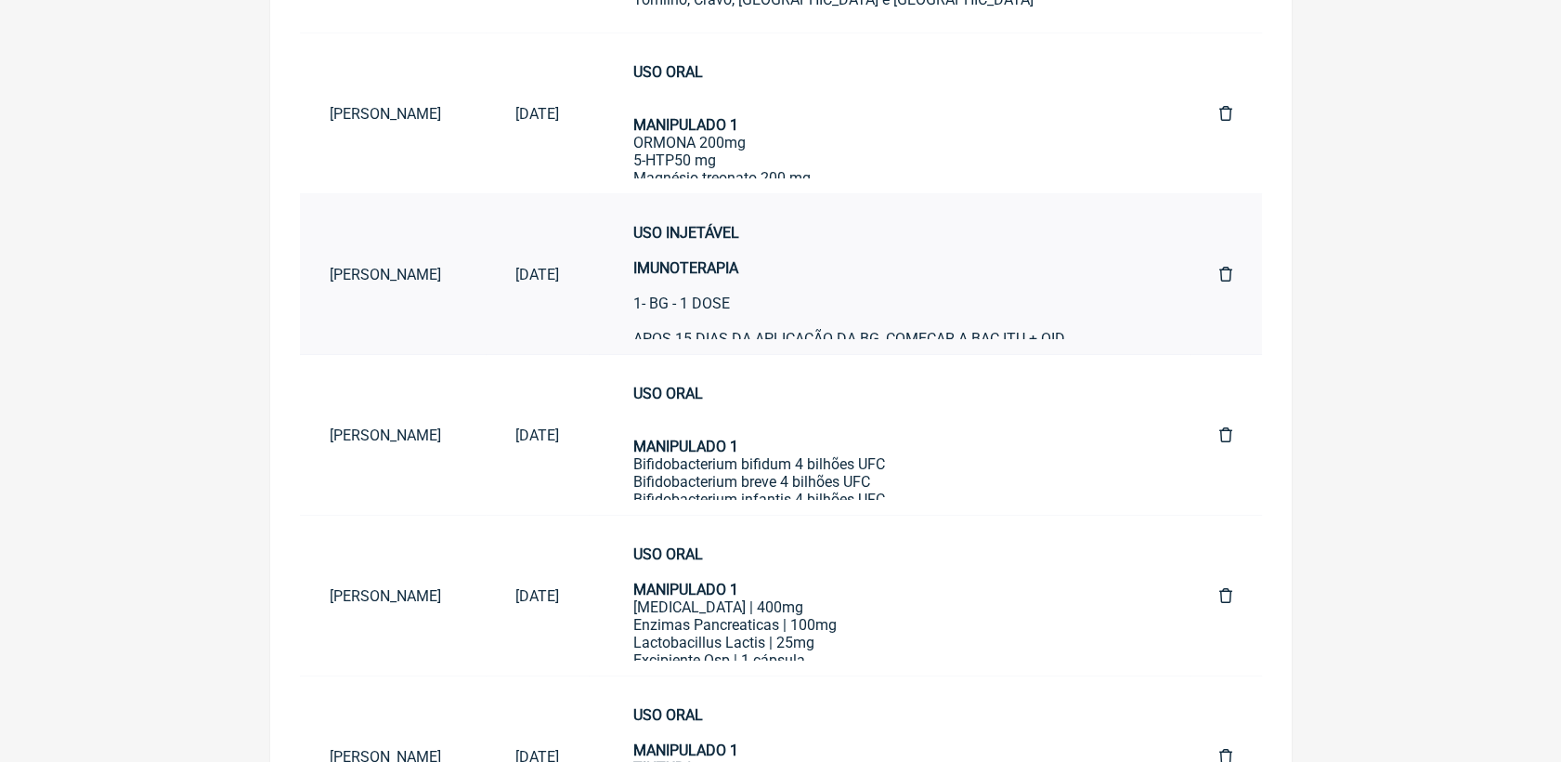
click at [856, 286] on div "USO INJETÁVEL IMUNOTERAPIA 1- BG - 1 DOSE APOS 15 DIAS DA APLICAÇÃO DA BG, COME…" at bounding box center [889, 330] width 512 height 212
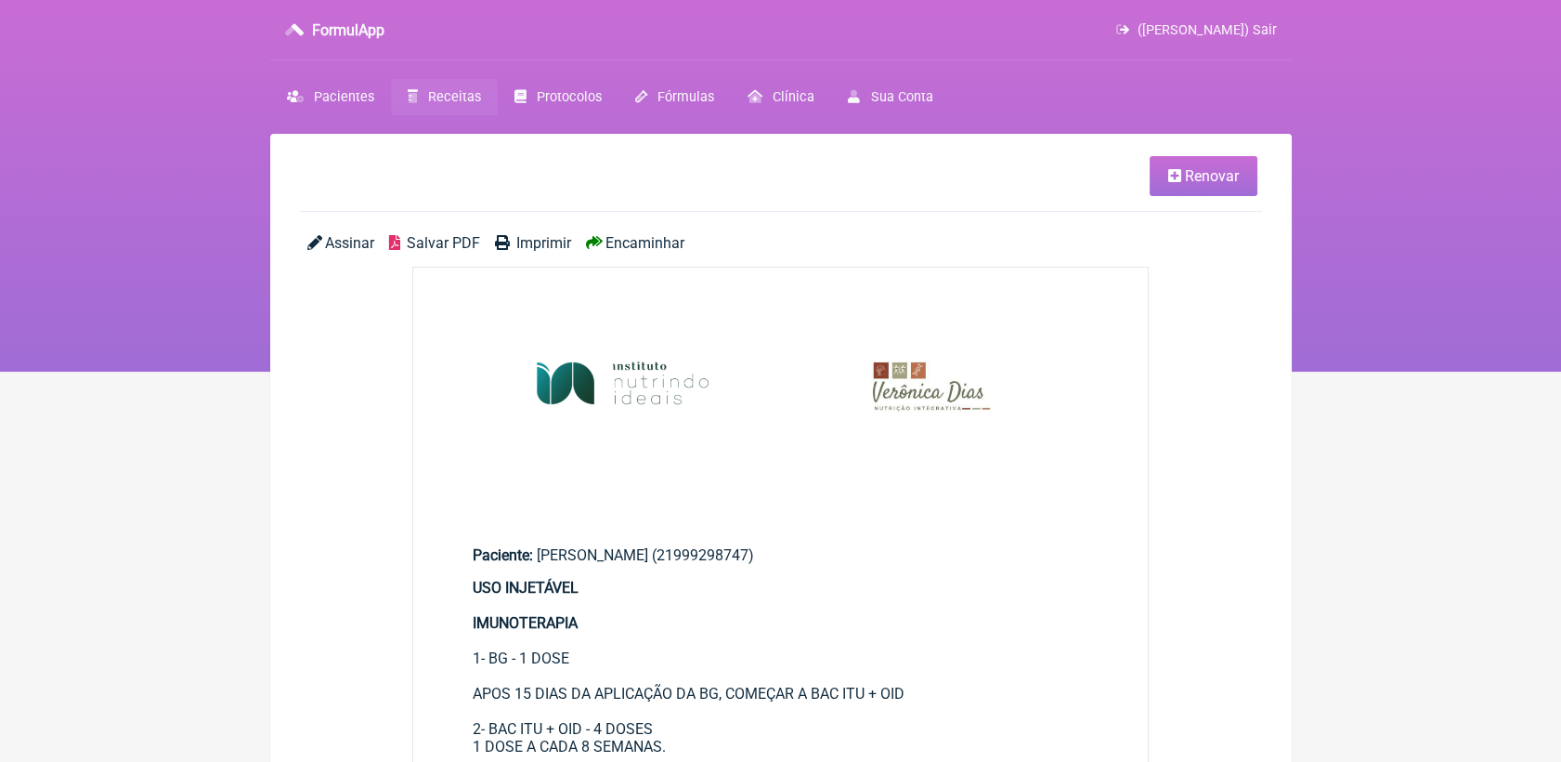
click at [1179, 175] on icon at bounding box center [1174, 175] width 13 height 15
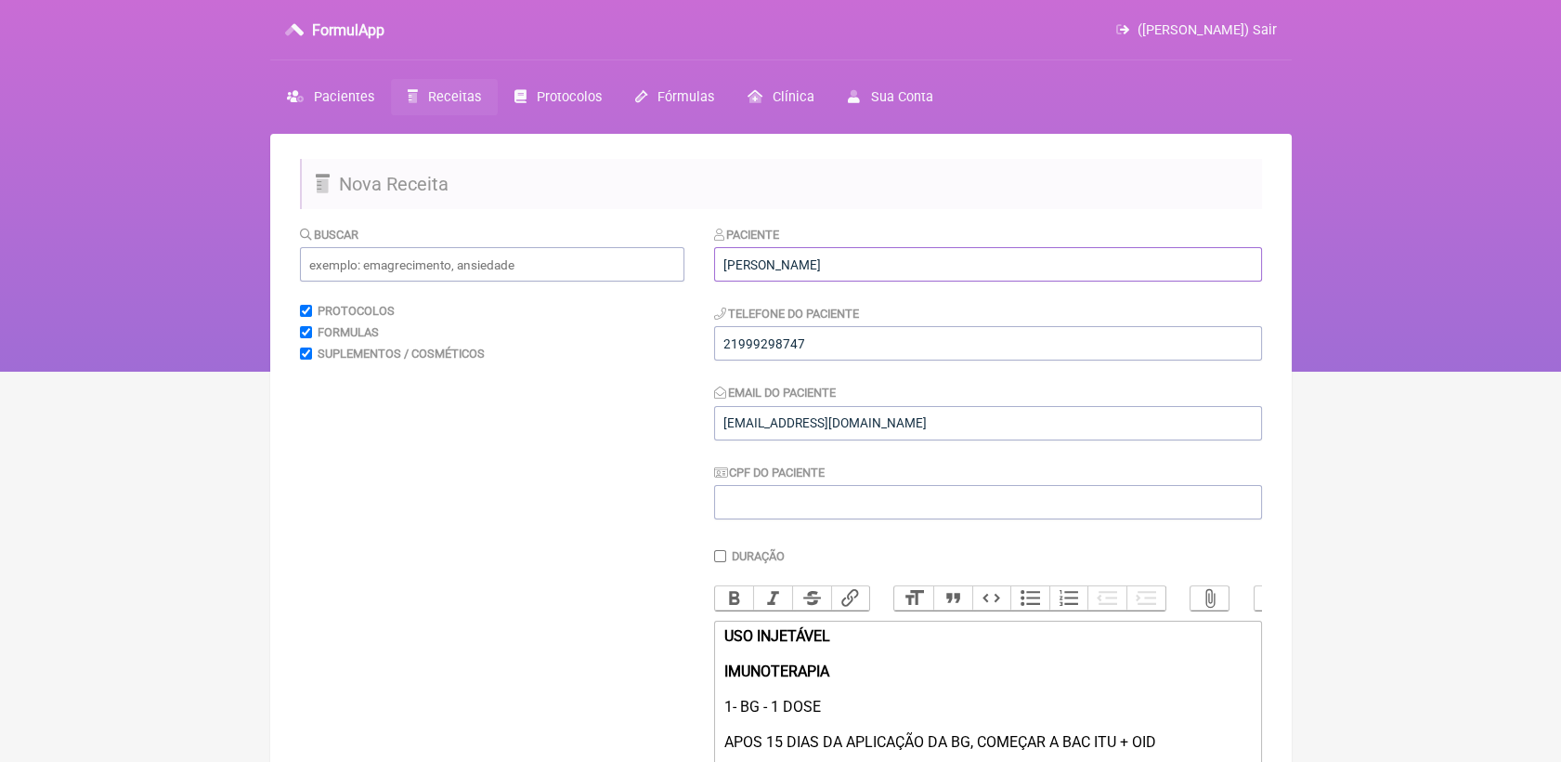
drag, startPoint x: 920, startPoint y: 265, endPoint x: 680, endPoint y: 280, distance: 241.0
click at [680, 280] on form "Buscar Protocolos Formulas Suplementos / Cosméticos Paciente Alessandra Conhasc…" at bounding box center [781, 586] width 962 height 722
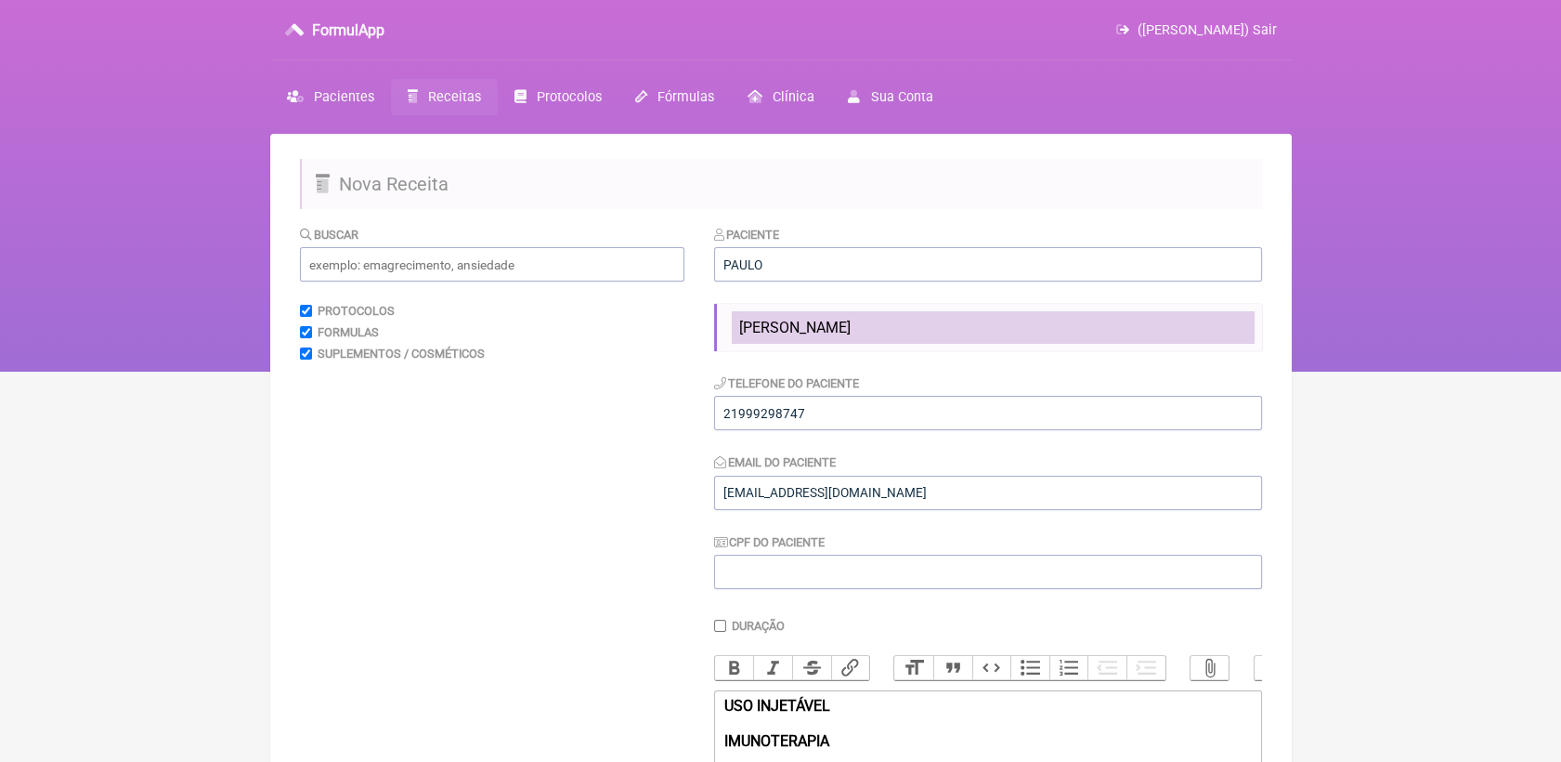
click at [765, 332] on span "[PERSON_NAME]" at bounding box center [794, 328] width 111 height 18
type input "[PERSON_NAME]"
type input "21 99561 6600"
type input "[EMAIL_ADDRESS][DOMAIN_NAME]"
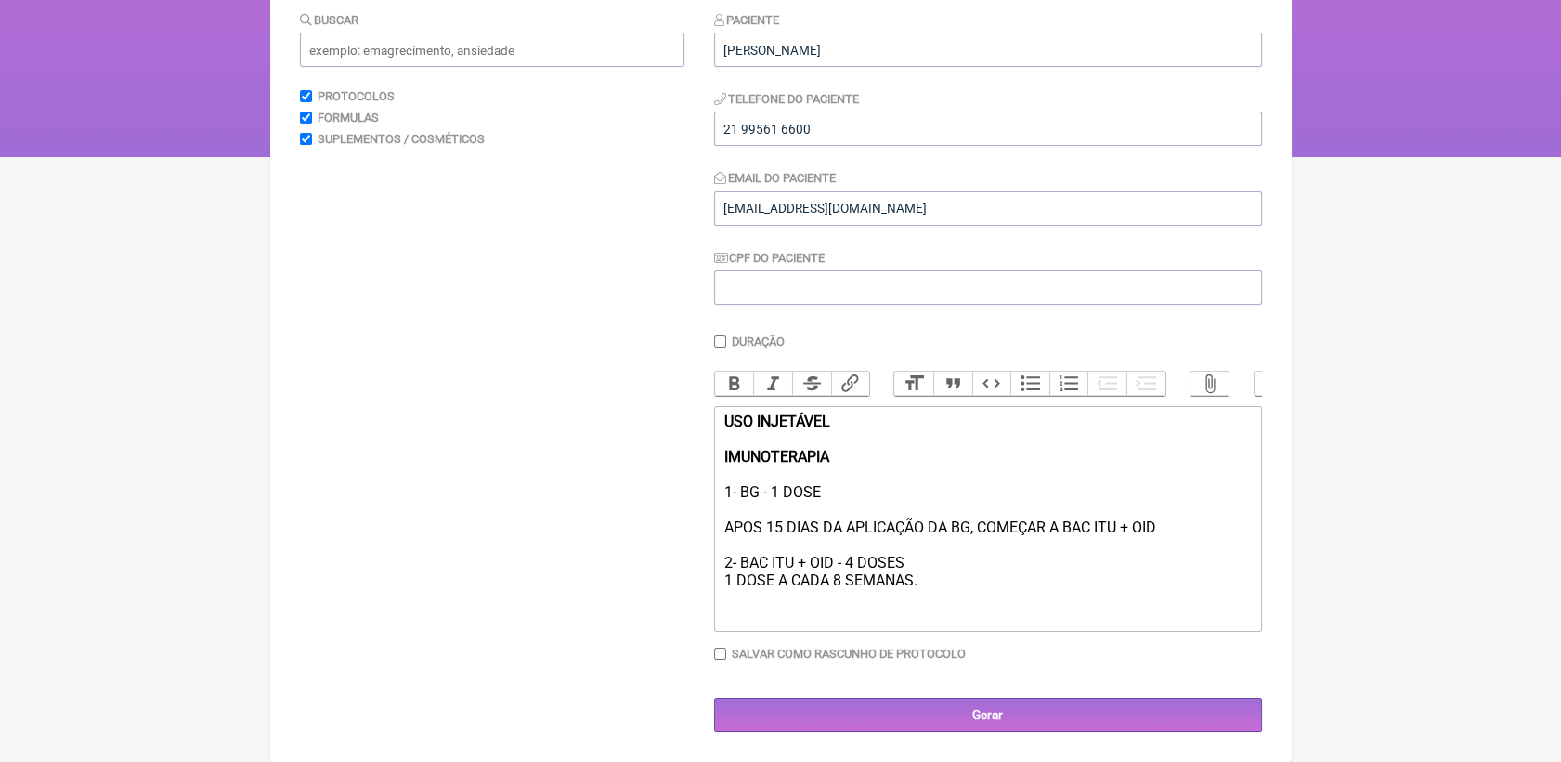
scroll to position [241, 0]
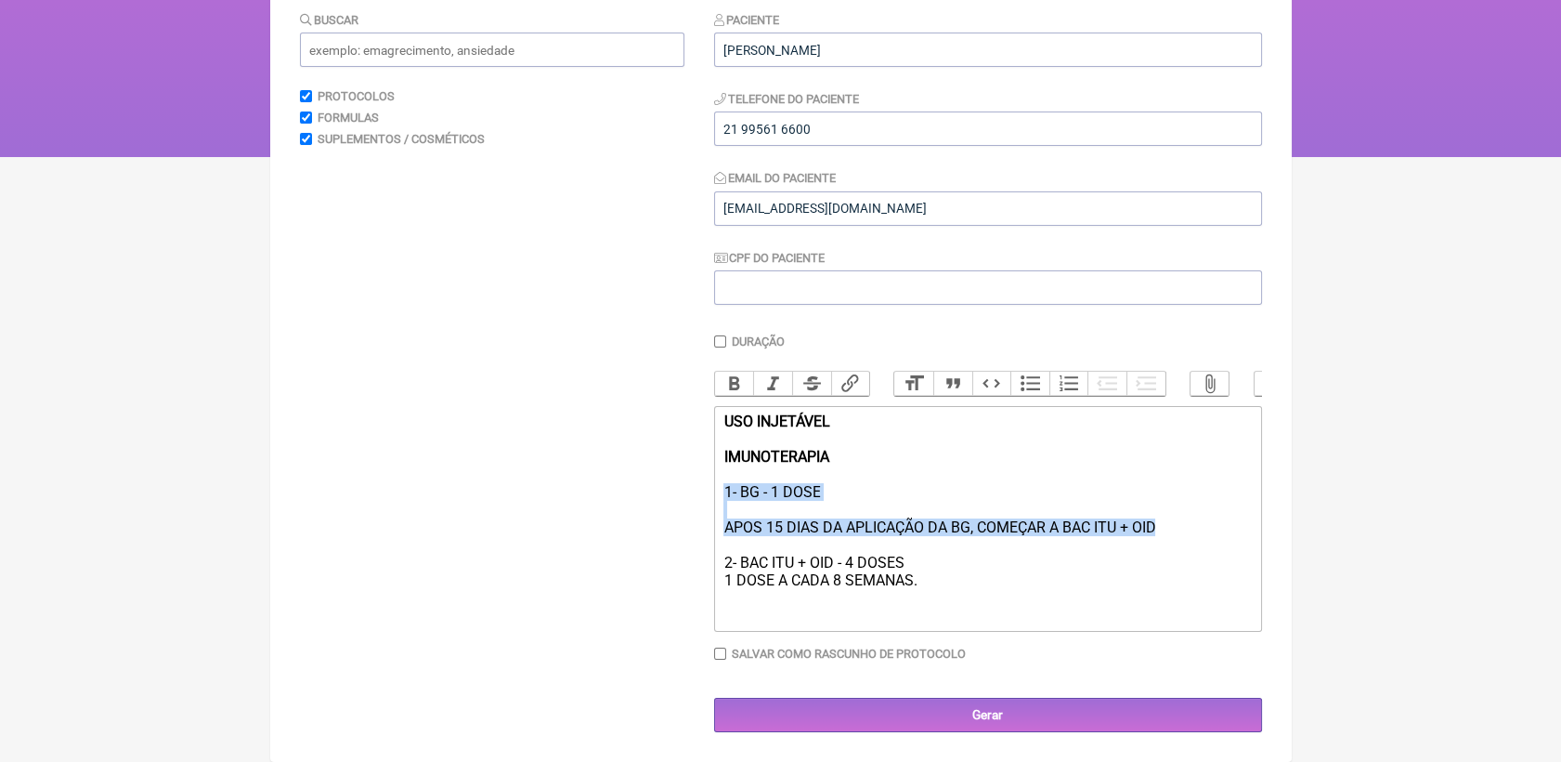
drag, startPoint x: 1164, startPoint y: 530, endPoint x: 722, endPoint y: 487, distance: 444.3
click at [722, 487] on trix-editor "USO INJETÁVEL IMUNOTERAPIA 1- BG - 1 DOSE APOS 15 DIAS DA APLICAÇÃO DA BG, COME…" at bounding box center [988, 519] width 548 height 226
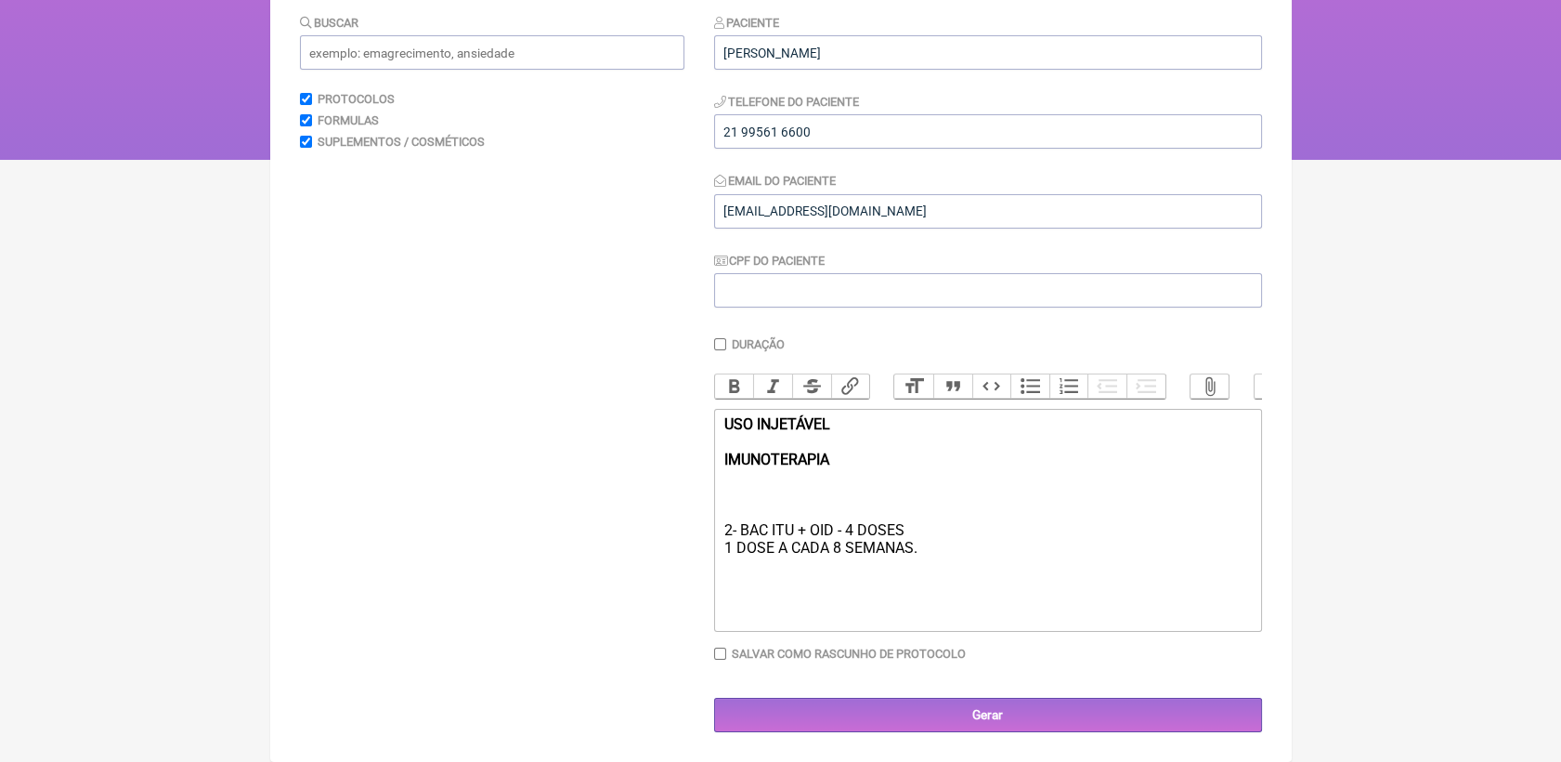
scroll to position [233, 0]
click at [935, 515] on div "USO INJETÁVEL IMUNOTERAPIA 1- BAC ITU + OID - 4 DOSES 1 DOSE A CADA 8 SEMANAS." at bounding box center [988, 485] width 528 height 141
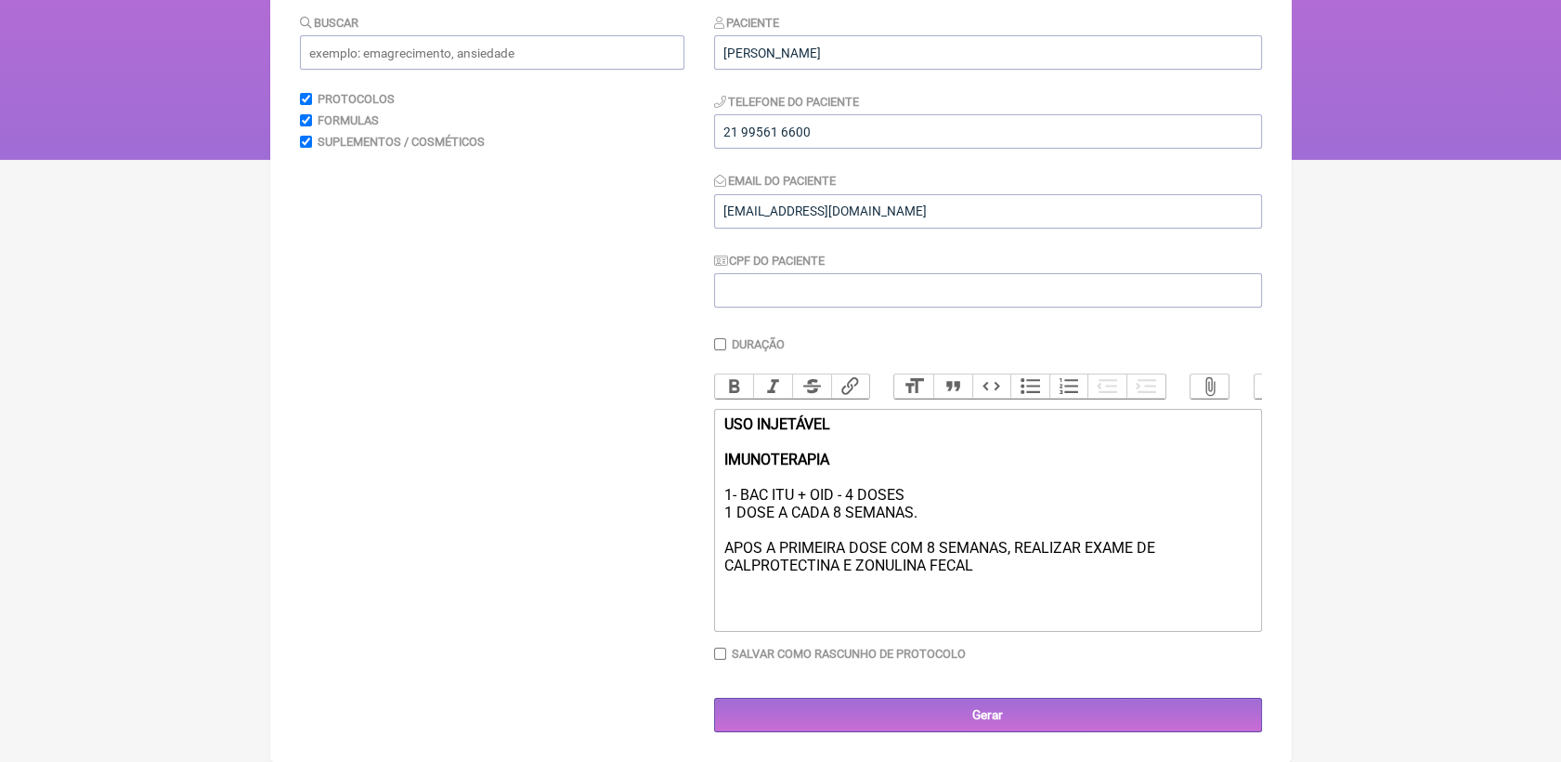
type trix-editor "<div><strong>USO INJETÁVEL<br><br>IMUNOTERAPIA </strong><br><br>1- BAC ITU + OI…"
click at [1079, 711] on input "Gerar" at bounding box center [988, 715] width 548 height 34
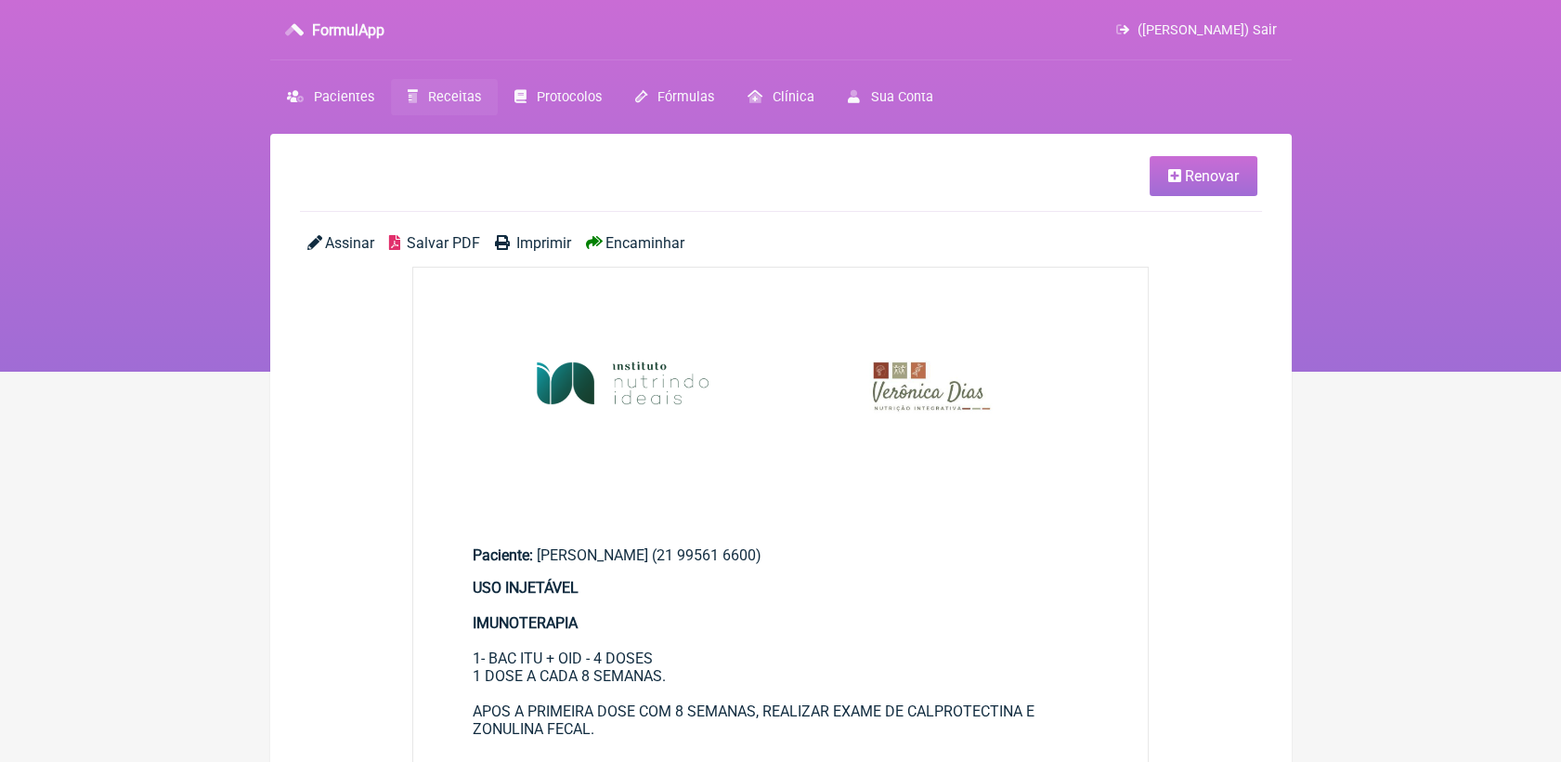
click at [432, 235] on span "Salvar PDF" at bounding box center [443, 243] width 73 height 18
click at [929, 277] on img at bounding box center [781, 390] width 736 height 245
click at [1223, 179] on span "Renovar" at bounding box center [1212, 176] width 54 height 18
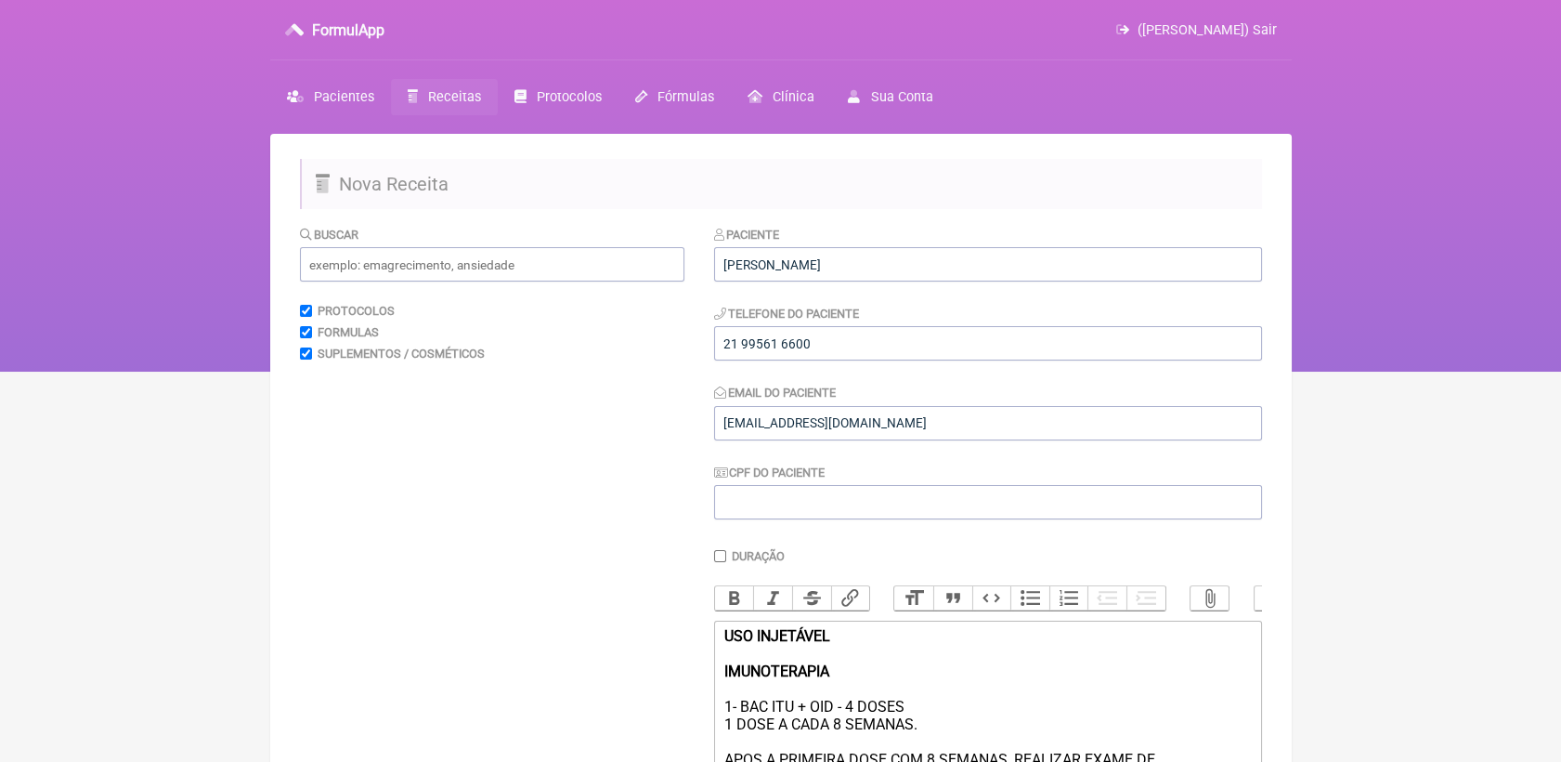
click at [432, 83] on link "Receitas" at bounding box center [444, 97] width 107 height 36
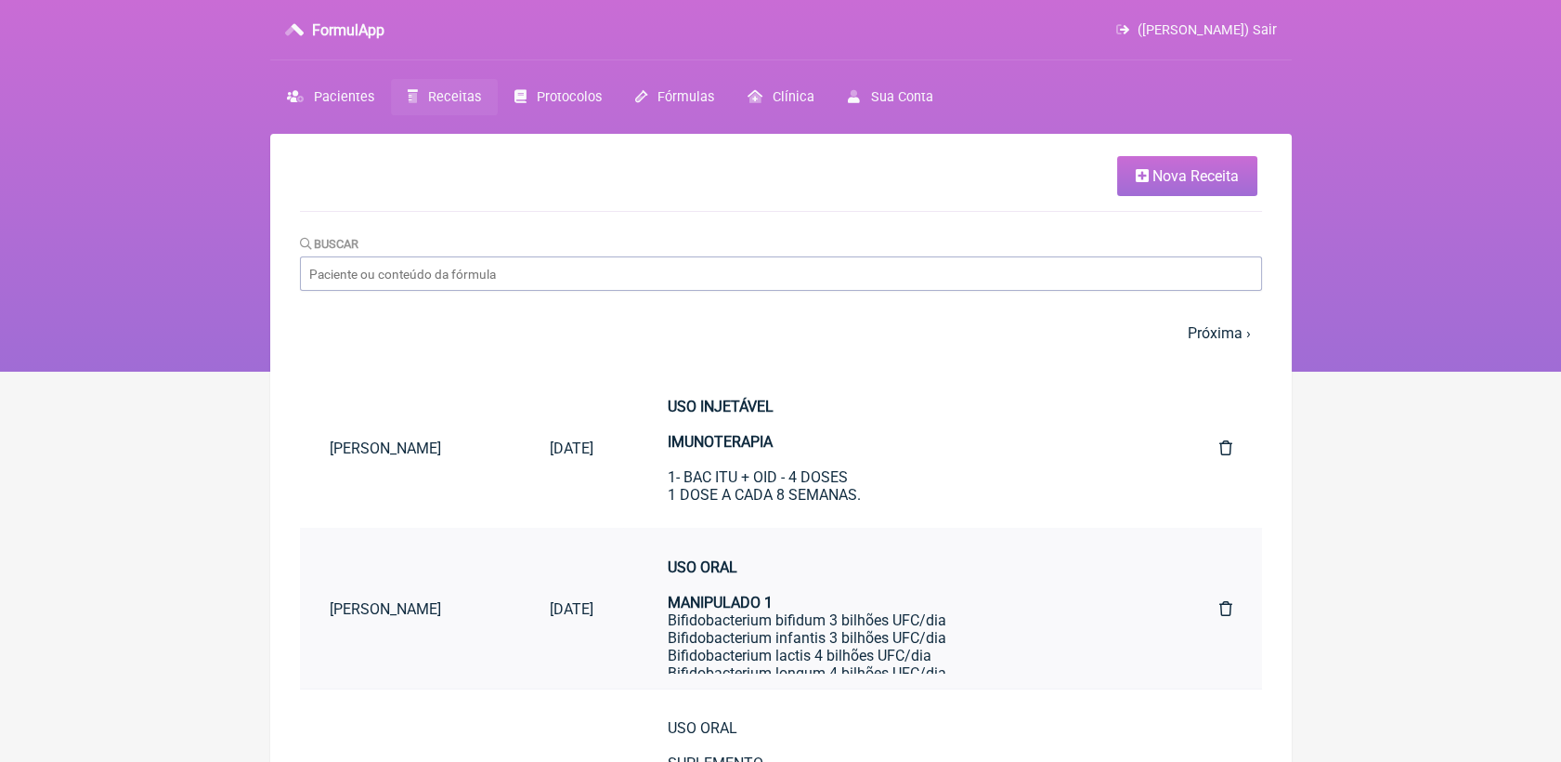
click at [705, 640] on link "USO ORAL MANIPULADO 1 Bifidobacterium bifidum 3 bilhões UFC/dia Bifidobacterium…" at bounding box center [906, 608] width 536 height 130
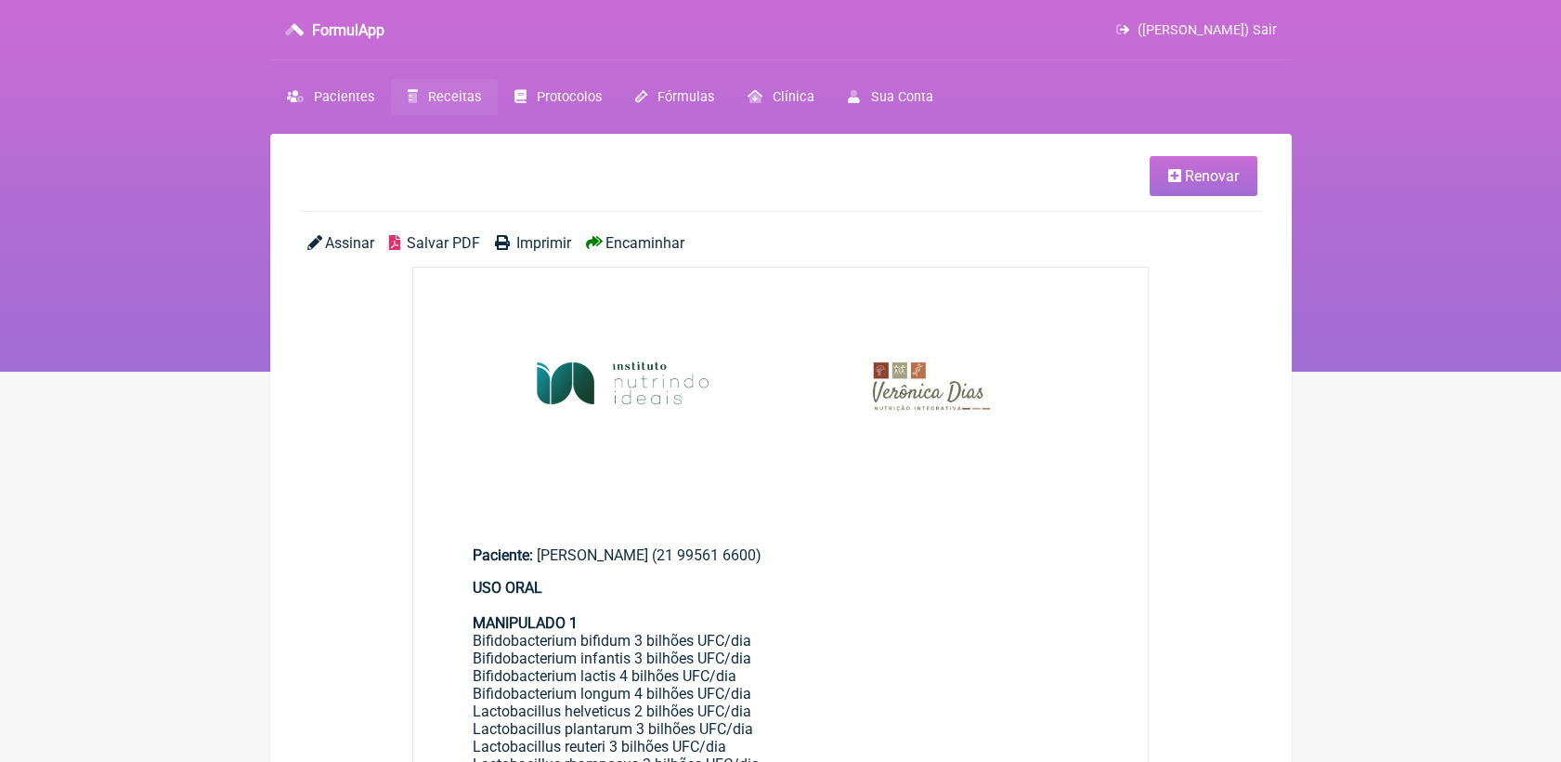
click at [1207, 168] on span "Renovar" at bounding box center [1212, 176] width 54 height 18
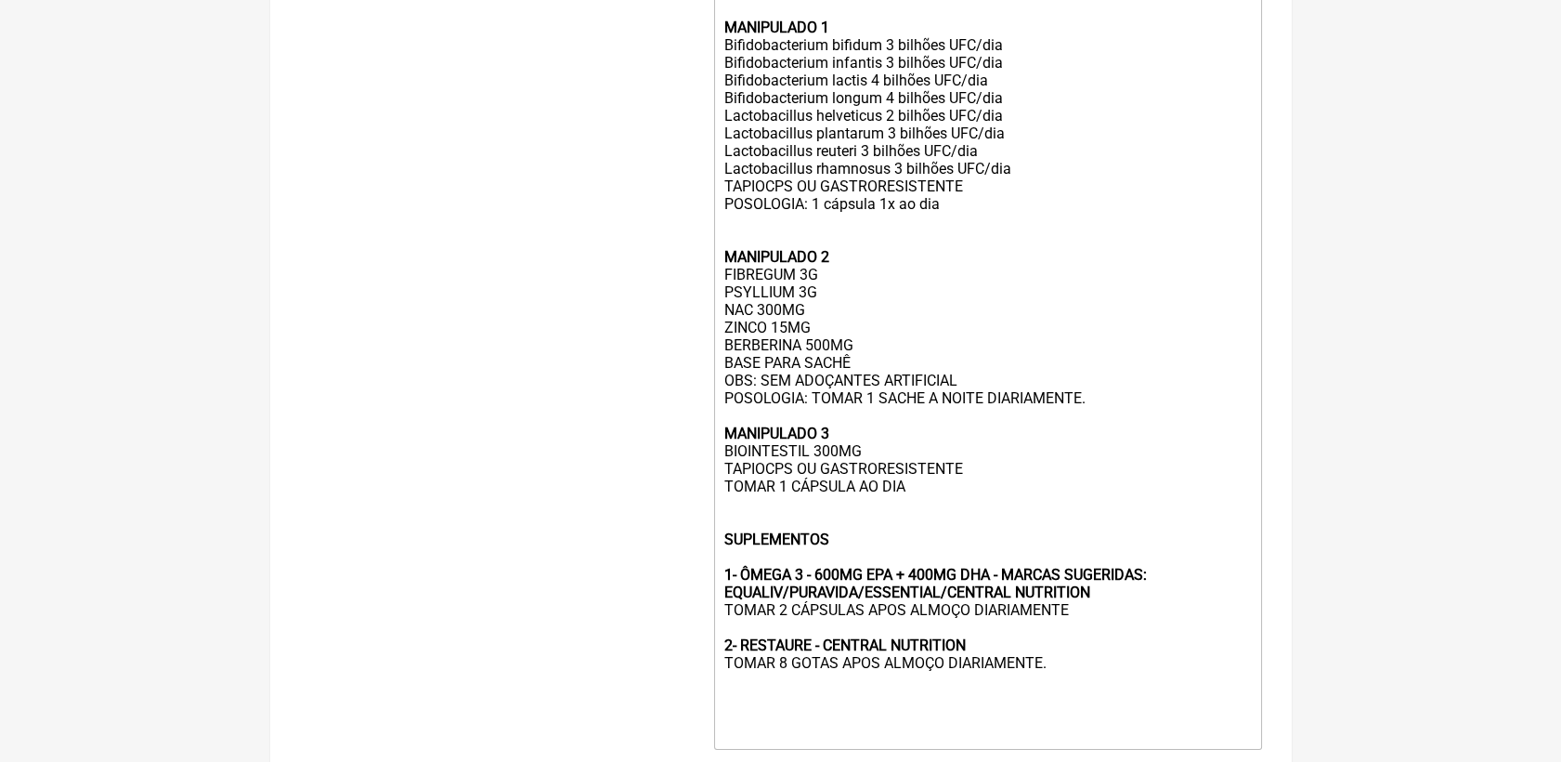
scroll to position [804, 0]
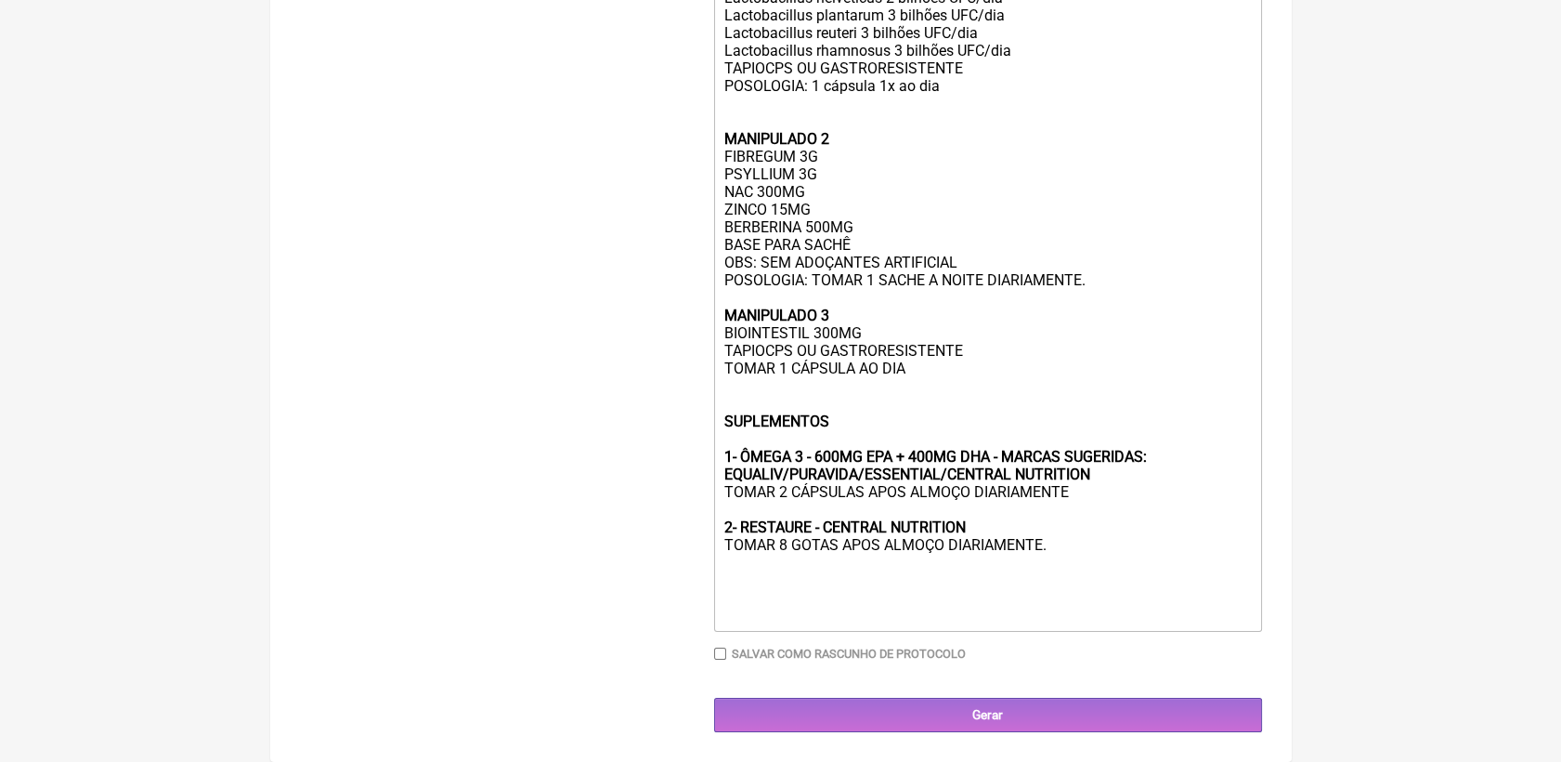
click at [1084, 552] on div "USO ORAL MANIPULADO 1 Bifidobacterium bifidum 3 bilhões UFC/dia Bifidobacterium…" at bounding box center [988, 244] width 528 height 759
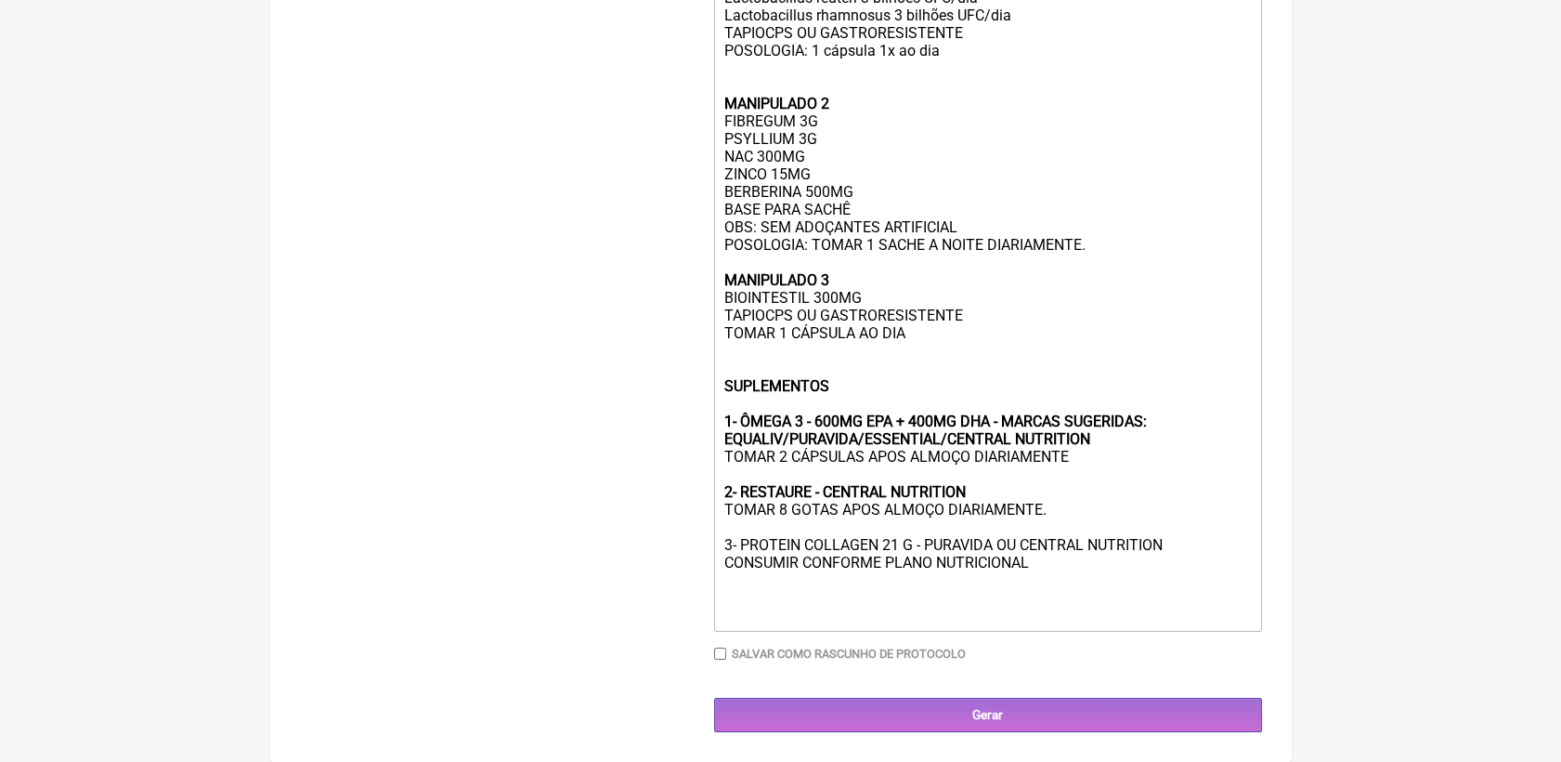
type trix-editor "<div><strong>USO ORAL <br><br>MANIPULADO 1</strong><br>Bifidobacterium bifidum …"
drag, startPoint x: 728, startPoint y: 578, endPoint x: 1170, endPoint y: 578, distance: 442.1
click at [1170, 578] on trix-editor "USO ORAL MANIPULADO 1 Bifidobacterium bifidum 3 bilhões UFC/dia Bifidobacterium…" at bounding box center [988, 228] width 548 height 808
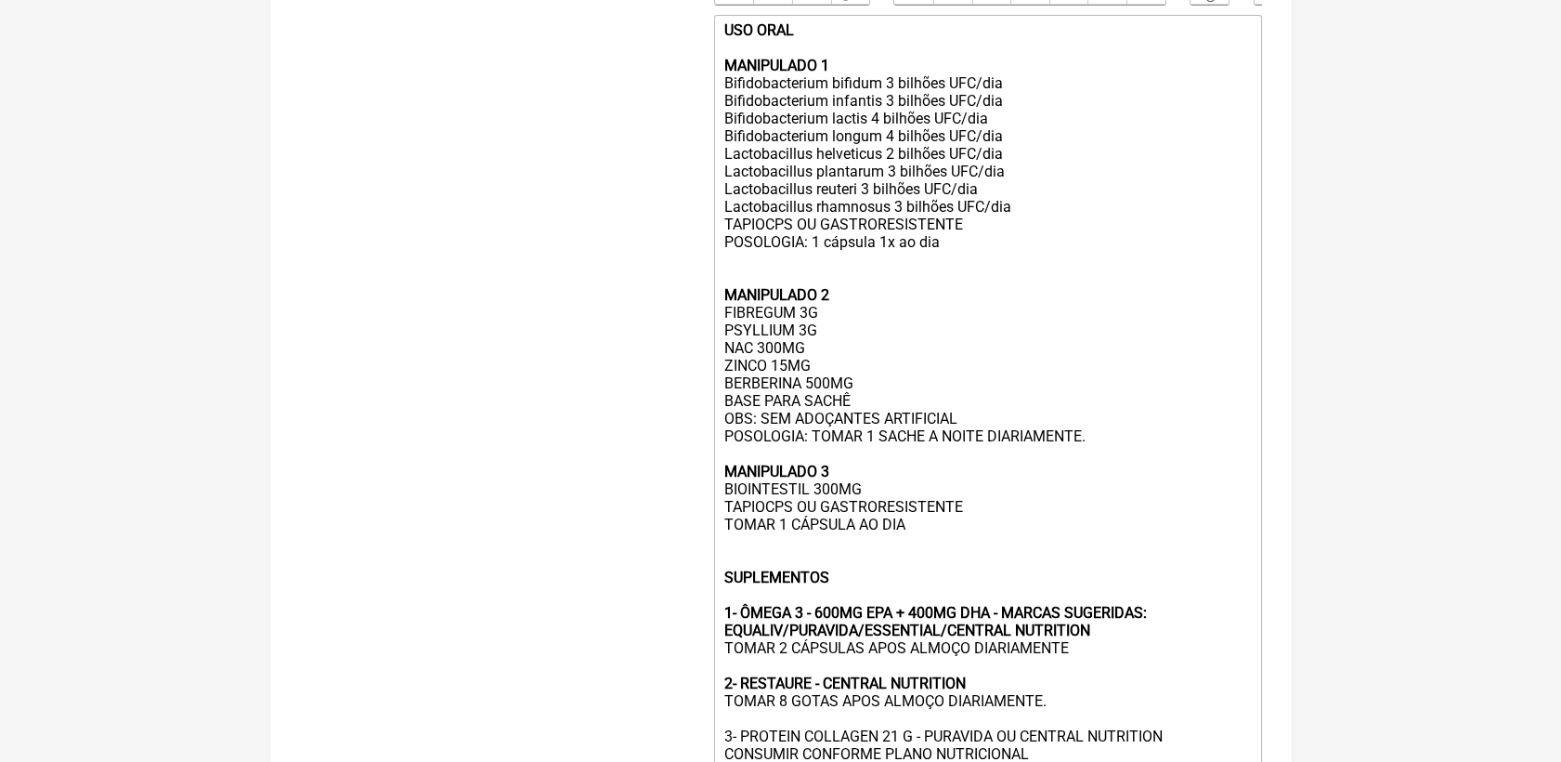
scroll to position [594, 0]
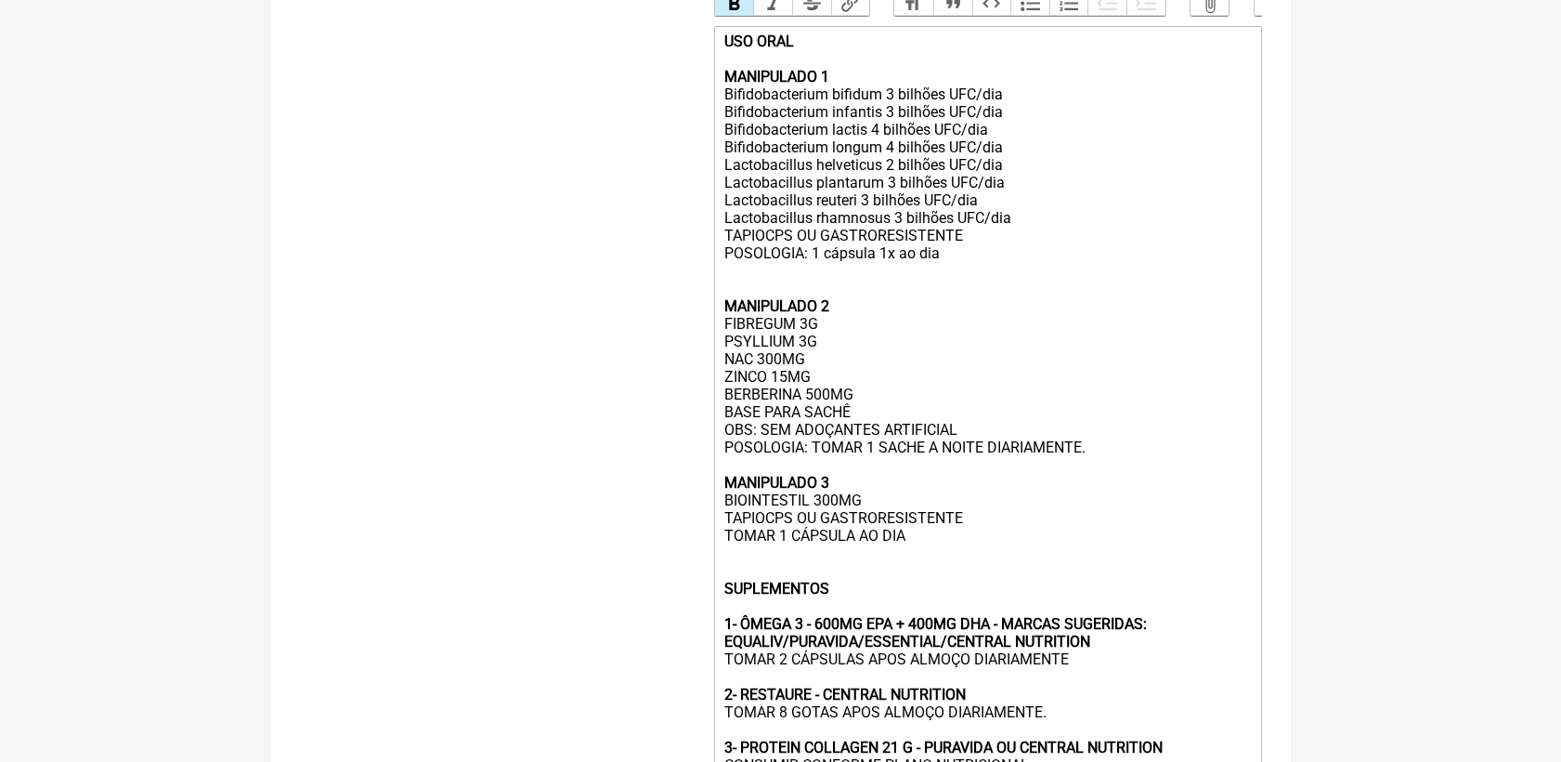
click at [727, 16] on button "Bold" at bounding box center [734, 4] width 39 height 24
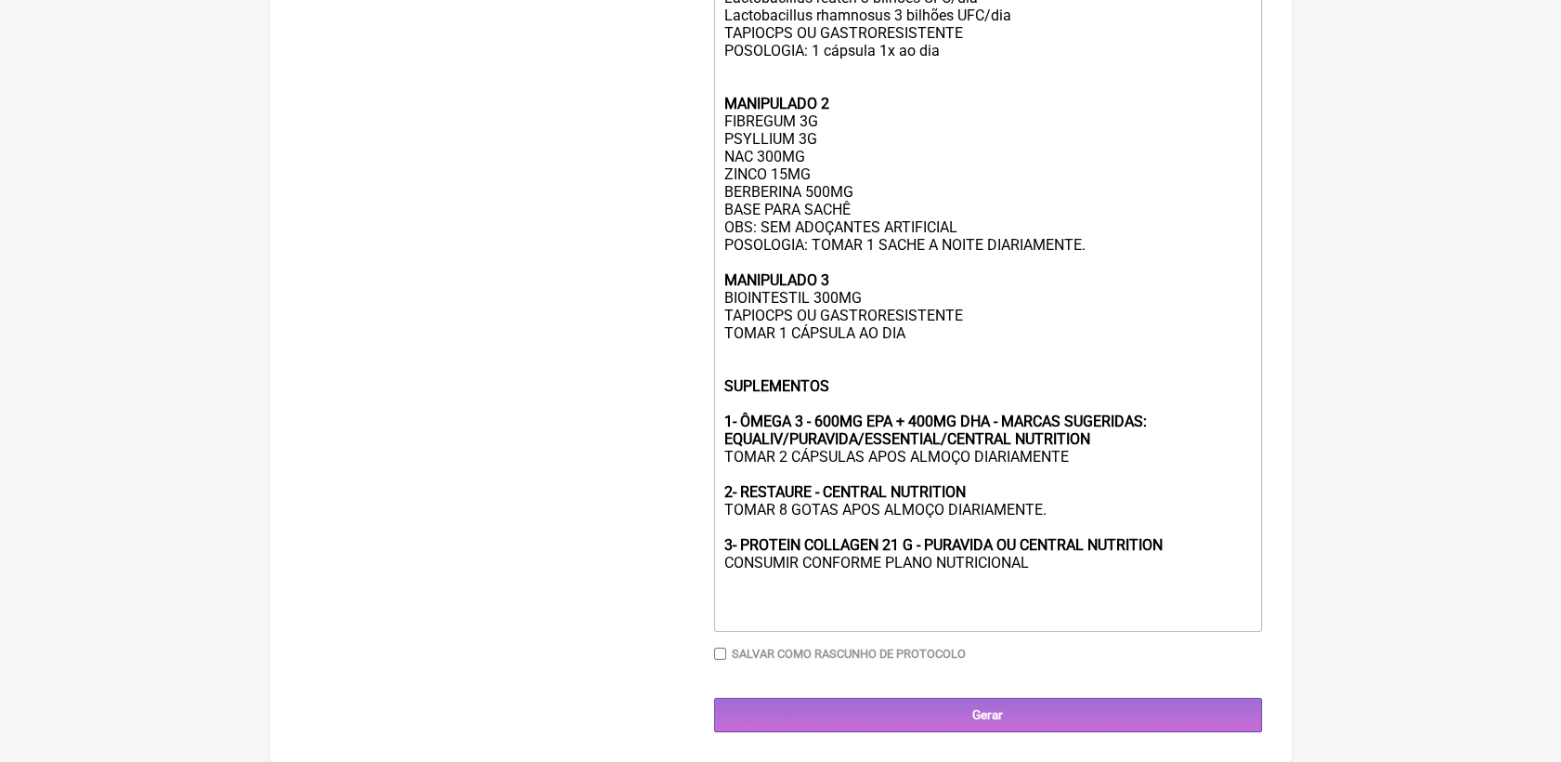
scroll to position [841, 0]
click at [1129, 701] on input "Gerar" at bounding box center [988, 715] width 548 height 34
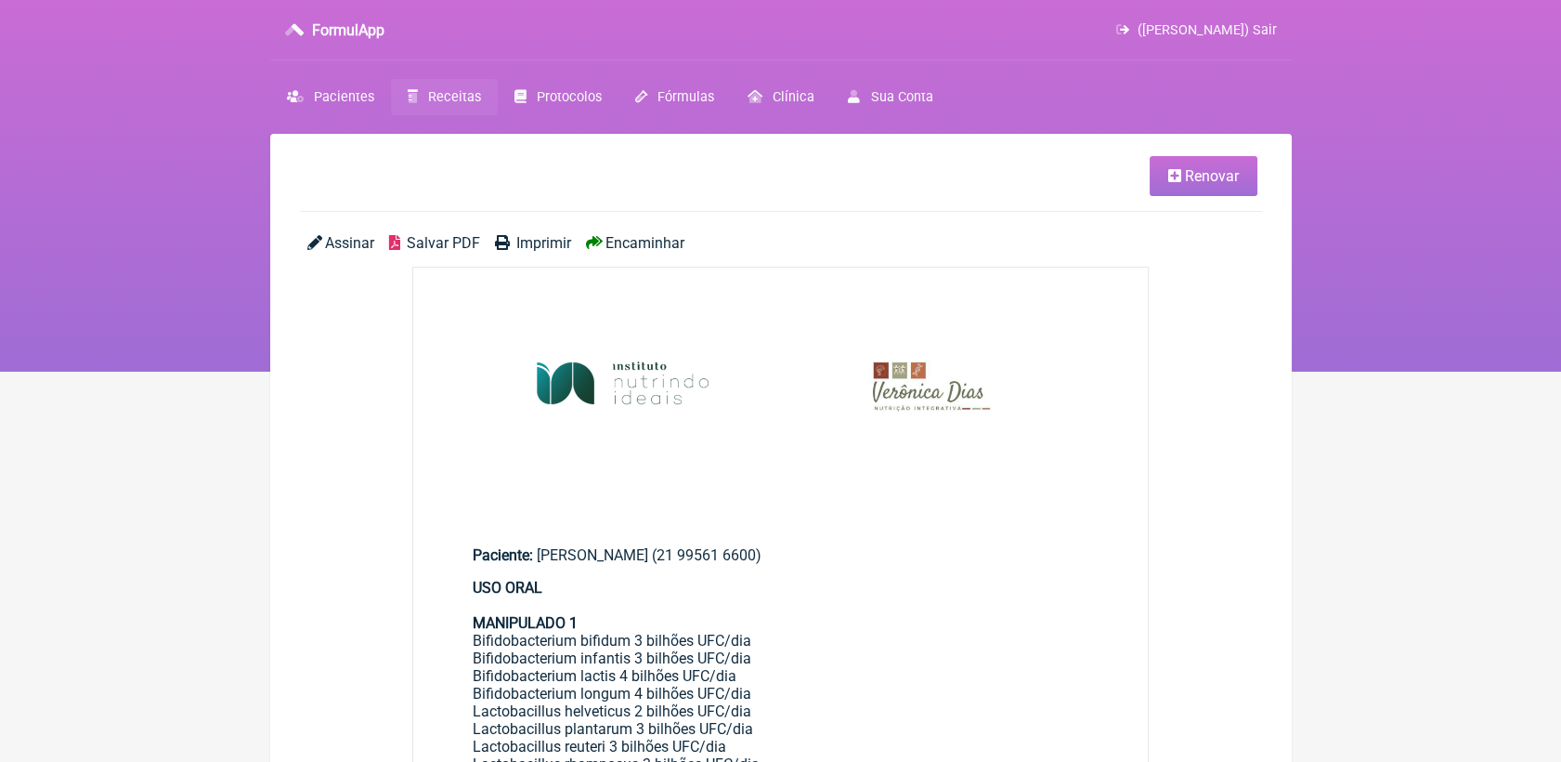
click at [448, 245] on span "Salvar PDF" at bounding box center [443, 243] width 73 height 18
